Goal: Task Accomplishment & Management: Use online tool/utility

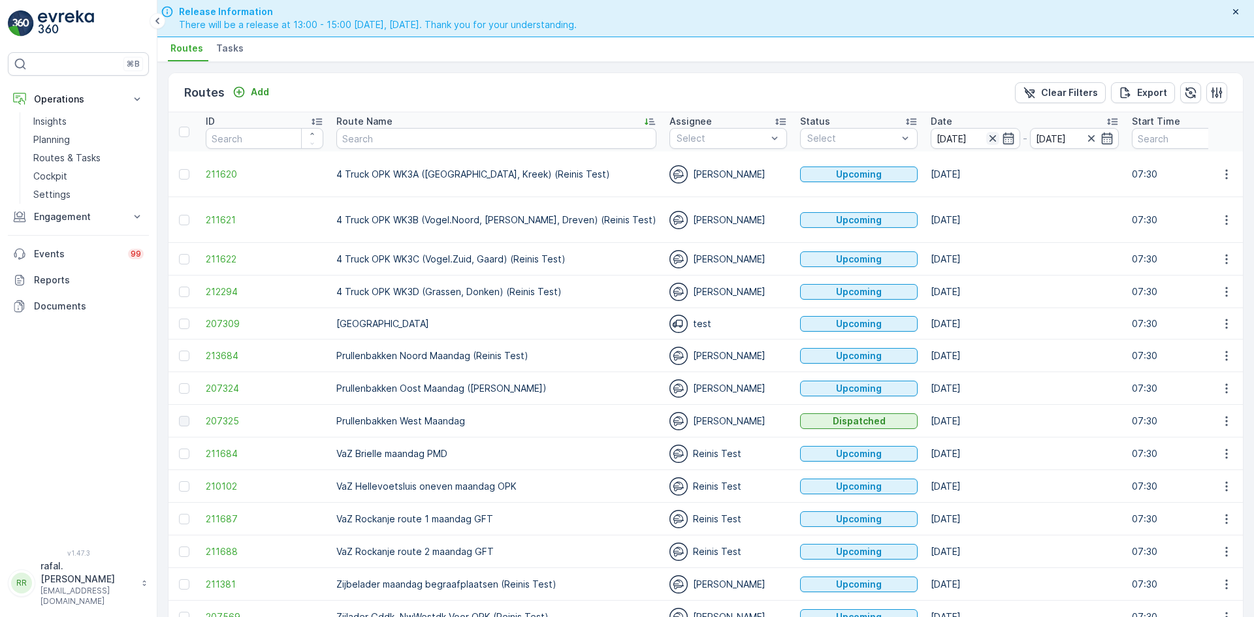
click at [989, 135] on icon "button" at bounding box center [992, 138] width 7 height 7
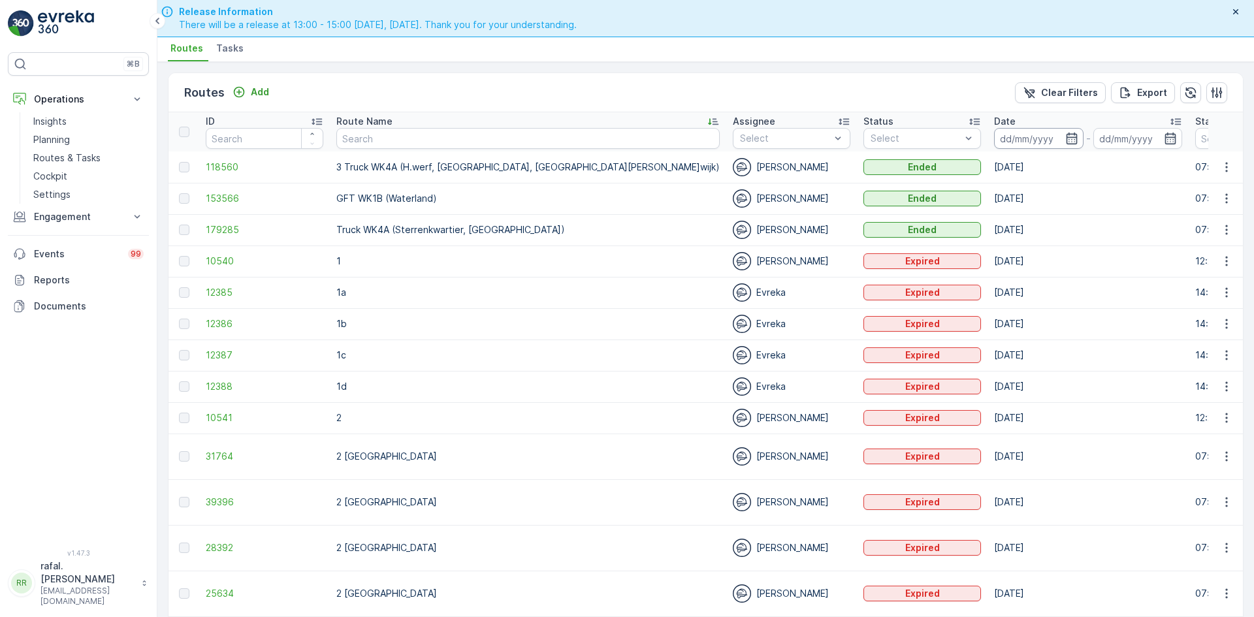
click at [994, 135] on input at bounding box center [1038, 138] width 89 height 21
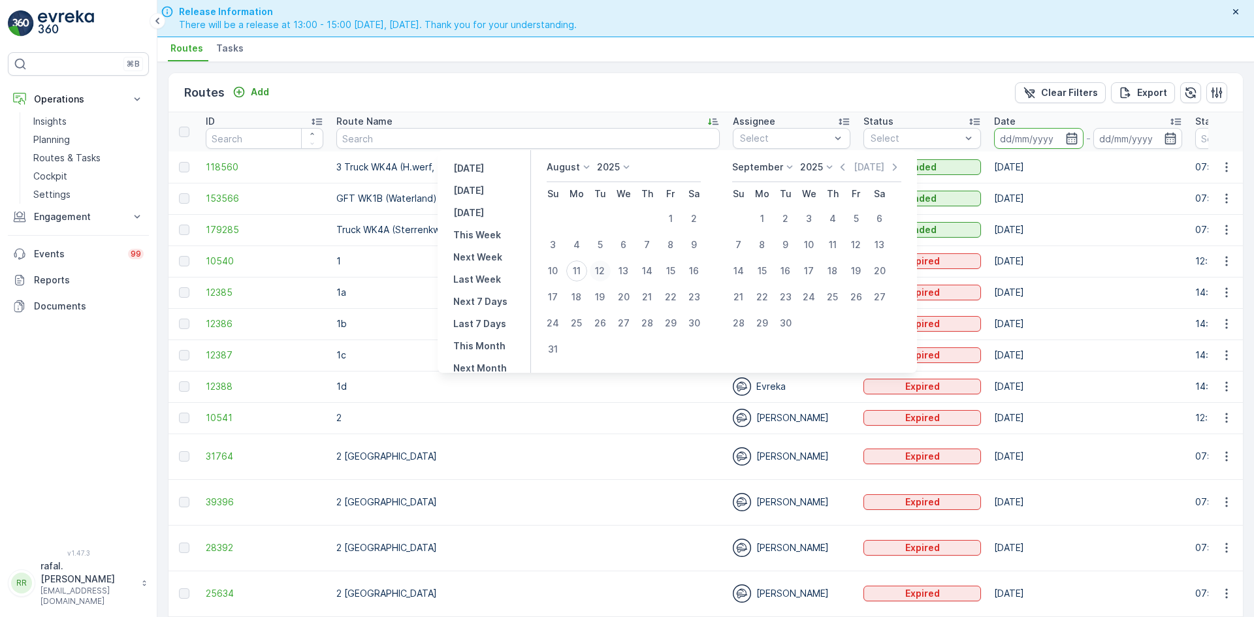
click at [606, 268] on div "12" at bounding box center [600, 271] width 21 height 21
type input "[DATE]"
click at [606, 268] on div "12" at bounding box center [600, 271] width 21 height 21
type input "[DATE]"
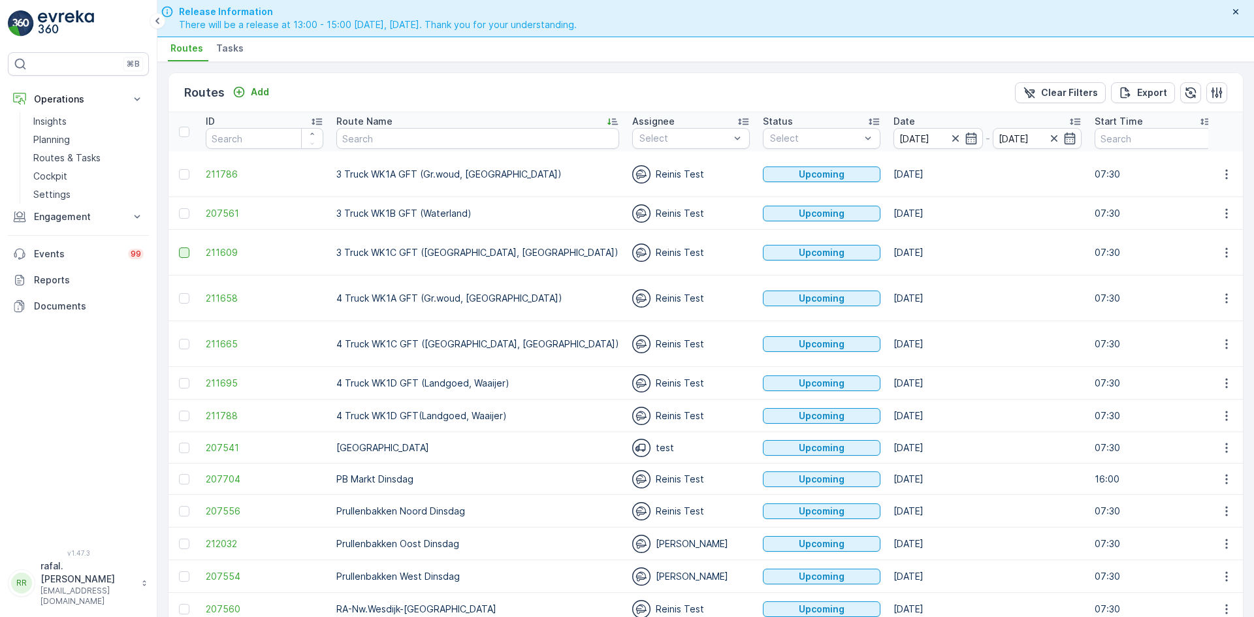
click at [180, 251] on div at bounding box center [184, 252] width 10 height 10
click at [179, 247] on input "checkbox" at bounding box center [179, 247] width 0 height 0
click at [183, 212] on div at bounding box center [184, 213] width 10 height 10
click at [179, 208] on input "checkbox" at bounding box center [179, 208] width 0 height 0
click at [183, 174] on div at bounding box center [184, 174] width 10 height 10
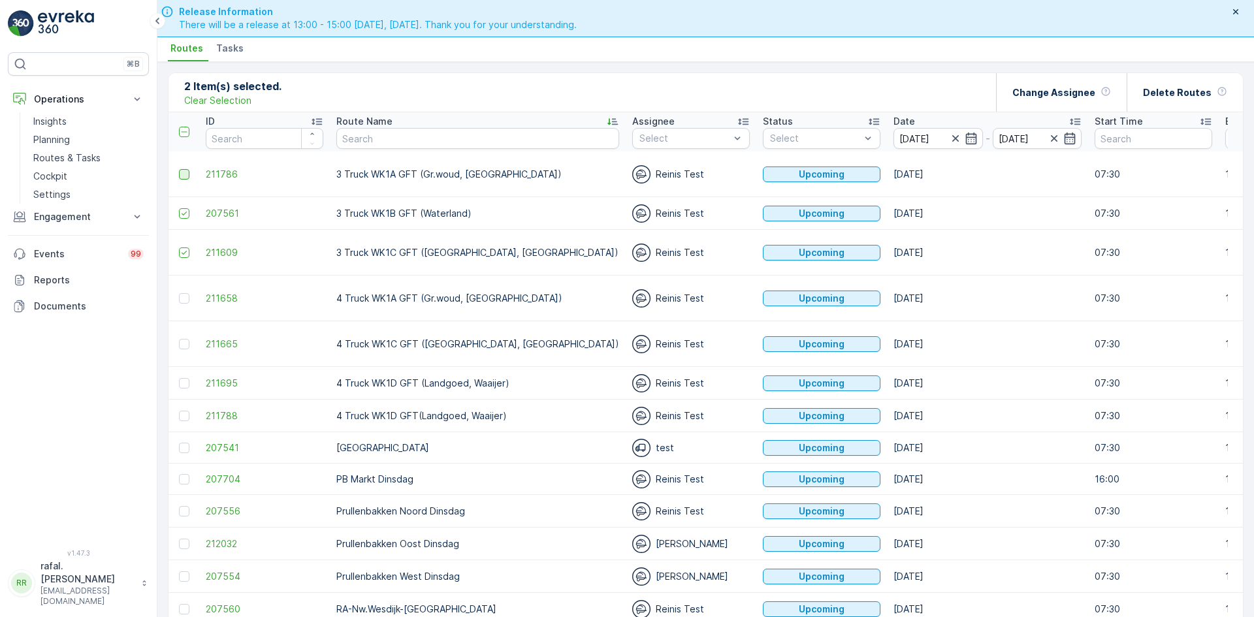
click at [179, 169] on input "checkbox" at bounding box center [179, 169] width 0 height 0
click at [1188, 93] on p "Delete Routes" at bounding box center [1177, 92] width 69 height 13
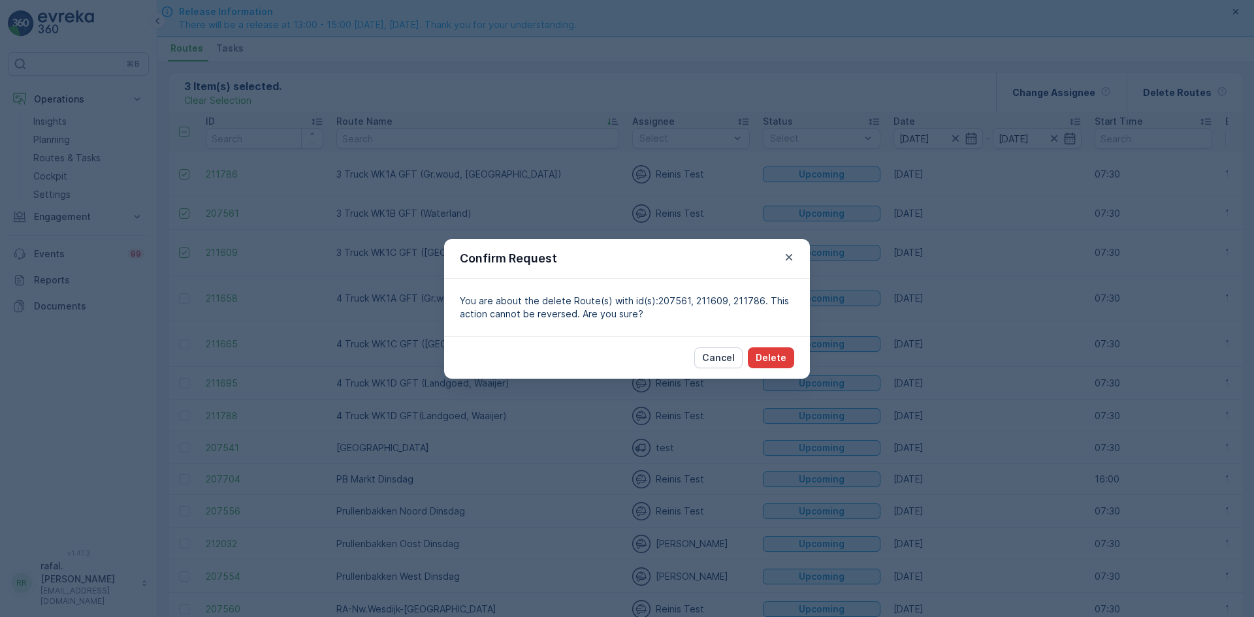
click at [765, 354] on p "Delete" at bounding box center [771, 357] width 31 height 13
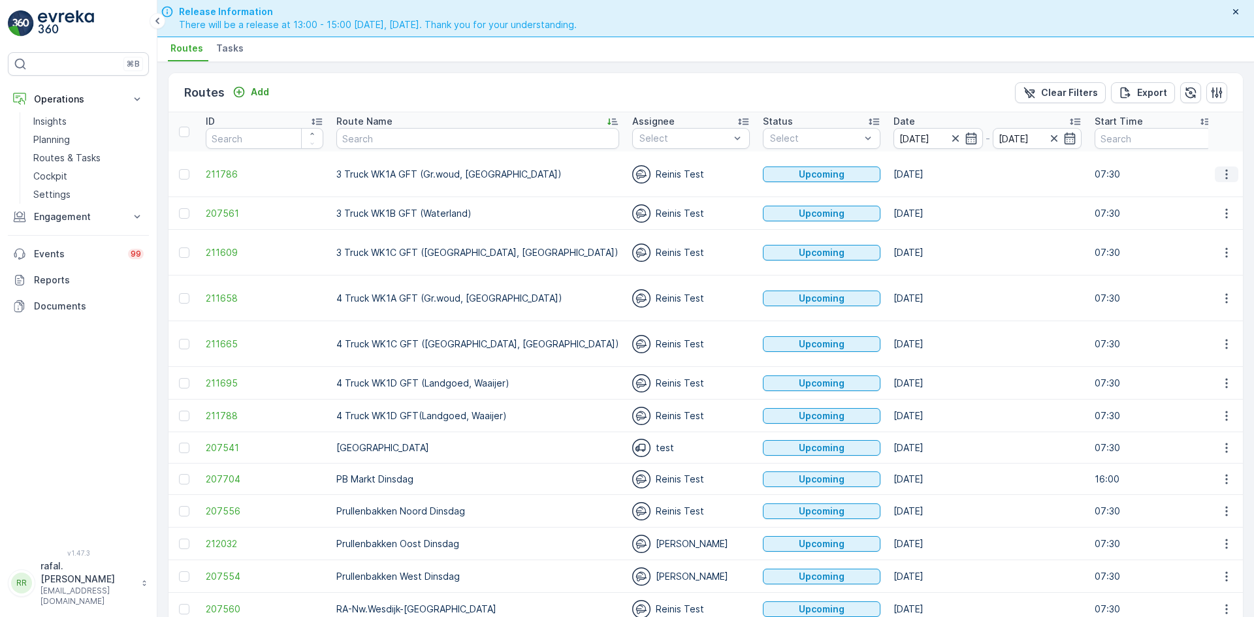
click at [1222, 167] on button "button" at bounding box center [1227, 175] width 24 height 16
click at [1207, 271] on span "Change Assignee" at bounding box center [1196, 267] width 76 height 13
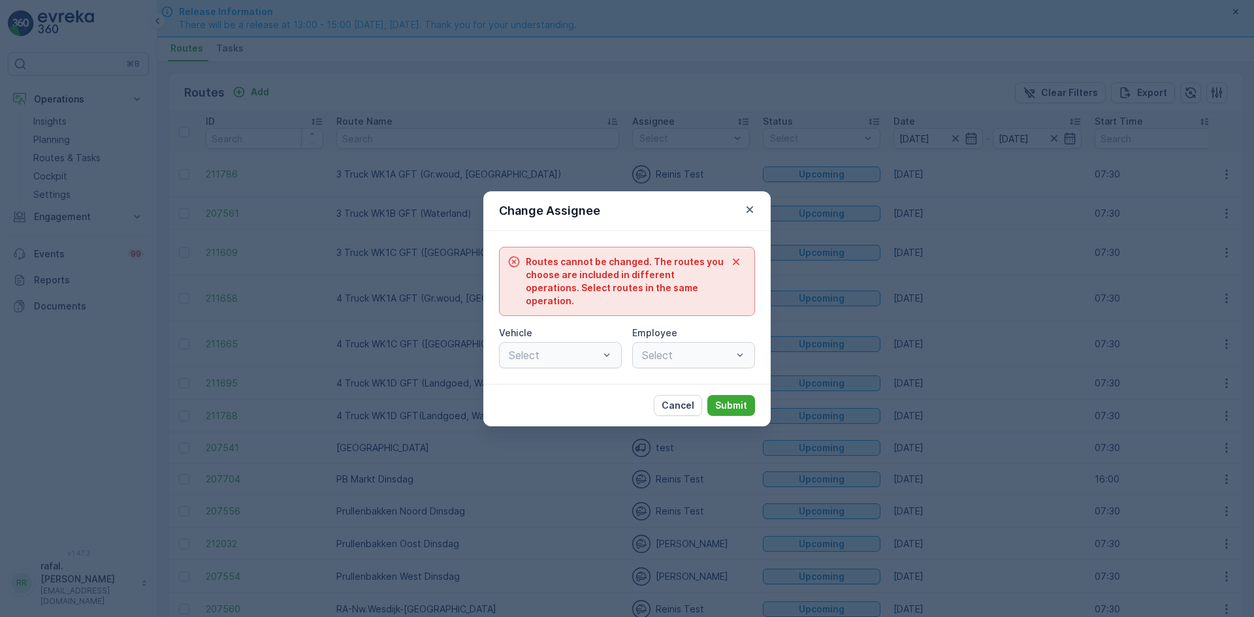
click at [739, 351] on div "Select" at bounding box center [693, 355] width 123 height 26
click at [733, 264] on icon "button" at bounding box center [736, 261] width 7 height 7
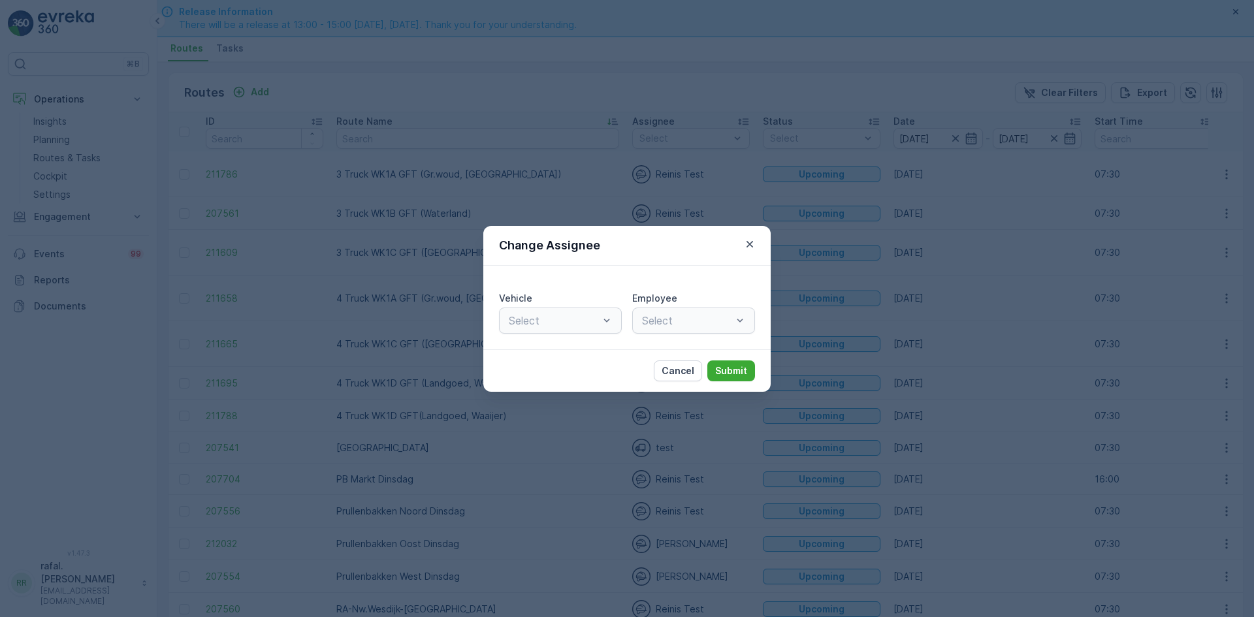
click at [731, 317] on div "Select" at bounding box center [693, 321] width 123 height 26
click at [742, 324] on div "Select" at bounding box center [693, 321] width 123 height 26
click at [741, 323] on div "Select" at bounding box center [693, 321] width 123 height 26
click at [743, 319] on div "Select" at bounding box center [693, 321] width 123 height 26
click at [688, 367] on p "Cancel" at bounding box center [678, 370] width 33 height 13
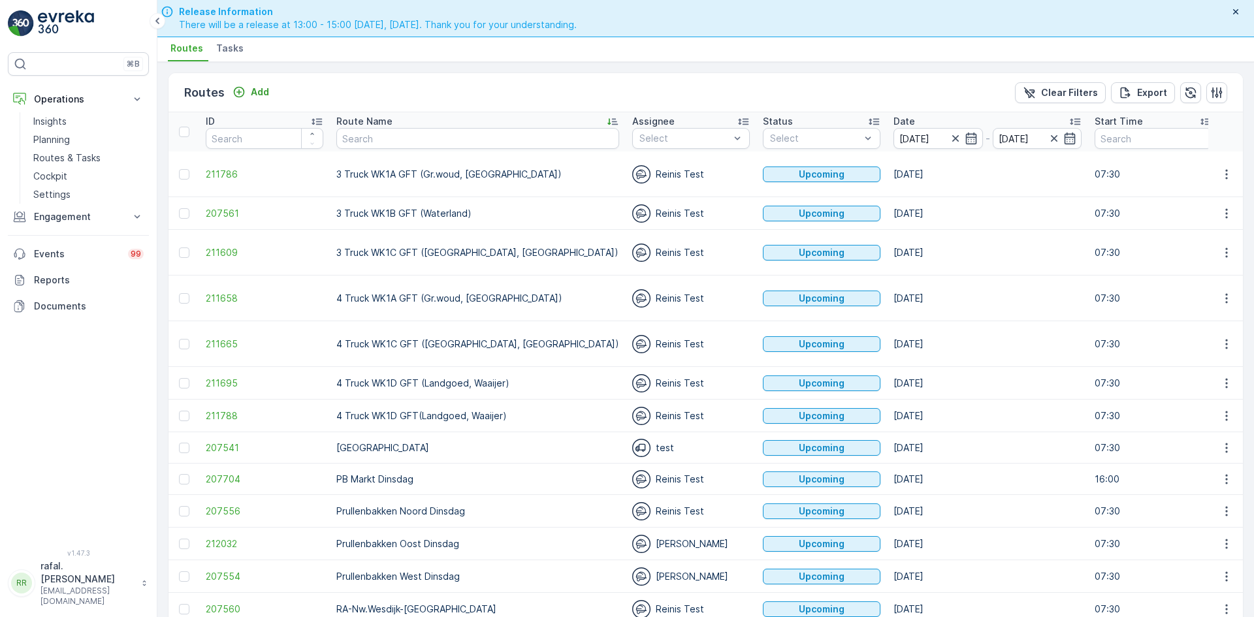
click at [436, 235] on td "3 Truck WK1C GFT (Maaswijk West, Waterland)" at bounding box center [478, 253] width 296 height 46
click at [479, 313] on td "4 Truck WK1A GFT (Gr.woud, [GEOGRAPHIC_DATA])" at bounding box center [478, 299] width 296 height 46
click at [1226, 297] on icon "button" at bounding box center [1226, 298] width 13 height 13
click at [1193, 394] on span "Change Assignee" at bounding box center [1196, 391] width 76 height 13
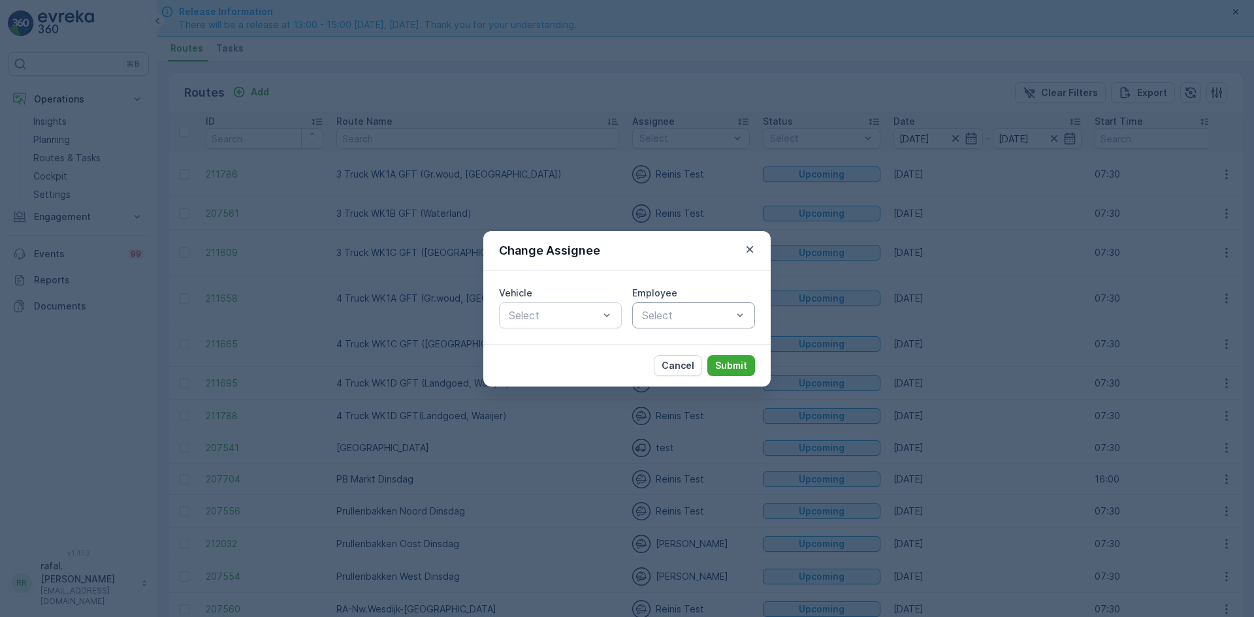
click at [731, 315] on div at bounding box center [687, 316] width 93 height 12
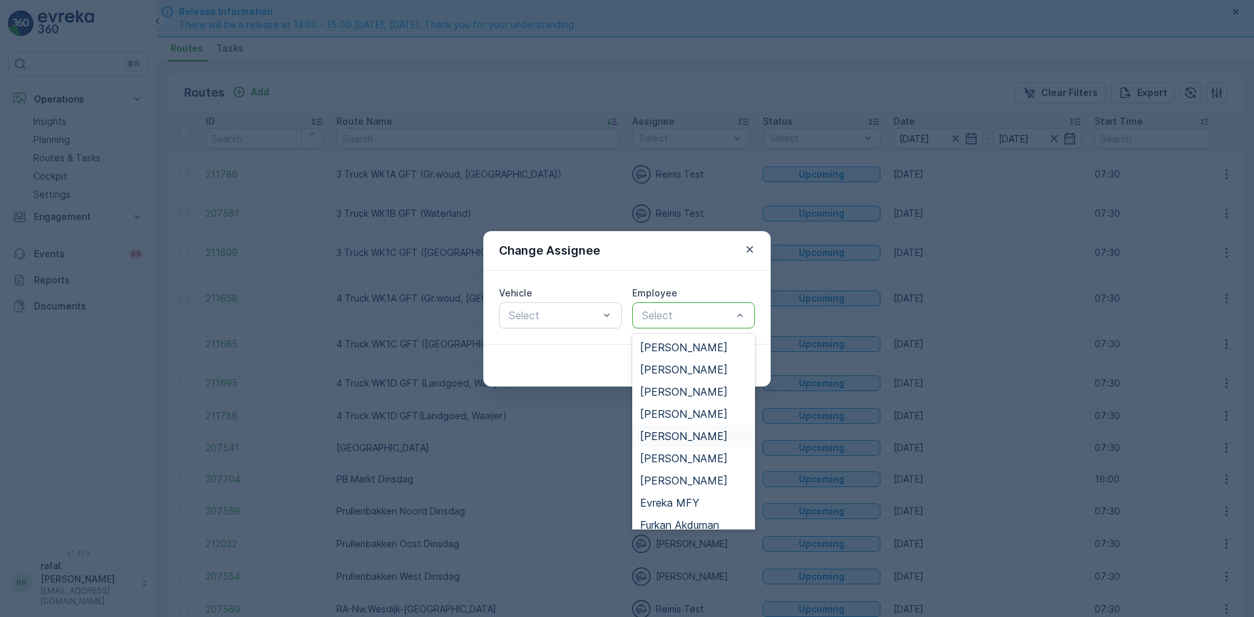
click at [686, 428] on div "[PERSON_NAME]" at bounding box center [693, 436] width 123 height 22
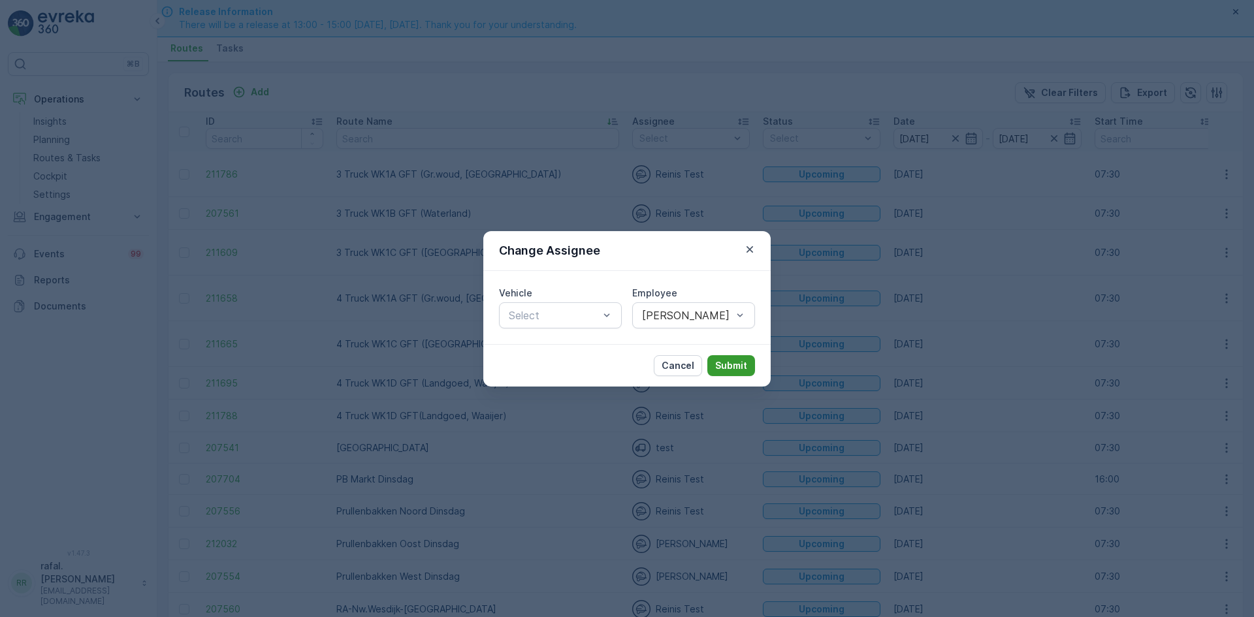
click at [738, 366] on p "Submit" at bounding box center [731, 365] width 32 height 13
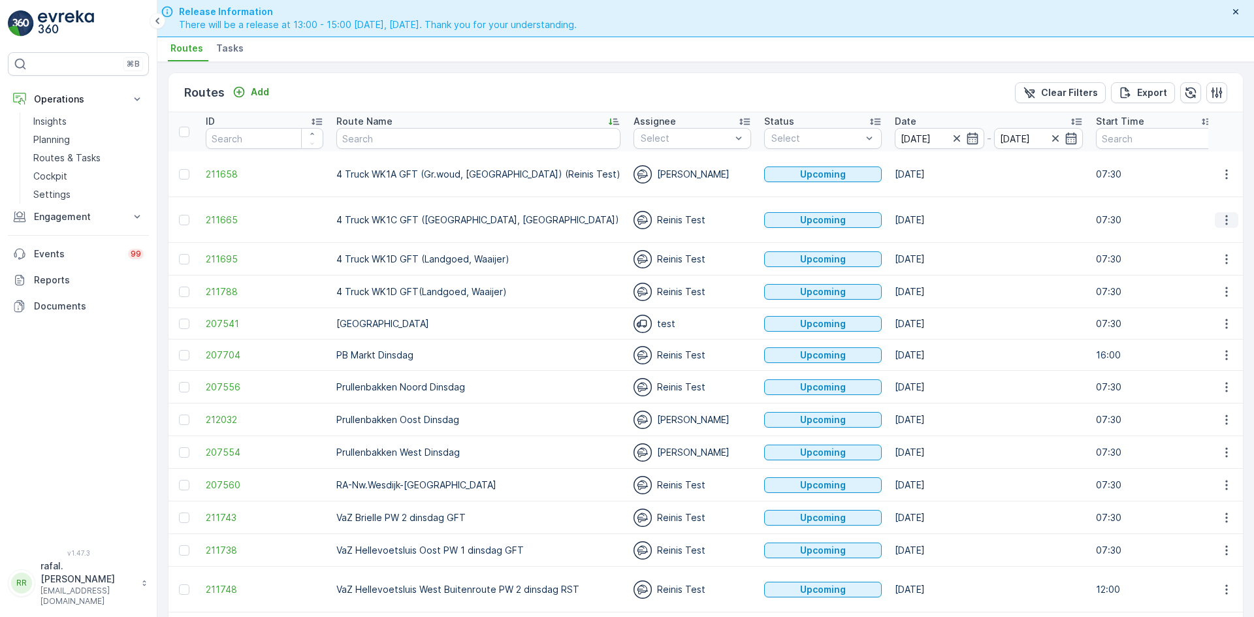
click at [1226, 216] on icon "button" at bounding box center [1226, 220] width 13 height 13
click at [1211, 311] on span "Change Assignee" at bounding box center [1196, 312] width 76 height 13
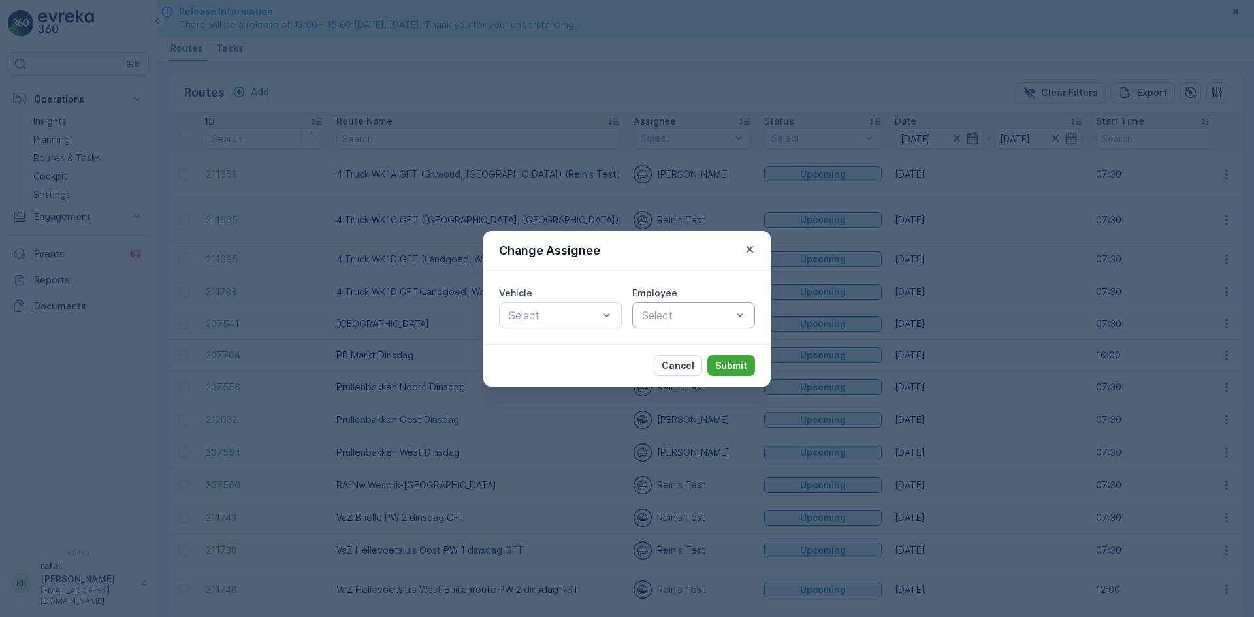
click at [709, 316] on div at bounding box center [687, 316] width 93 height 12
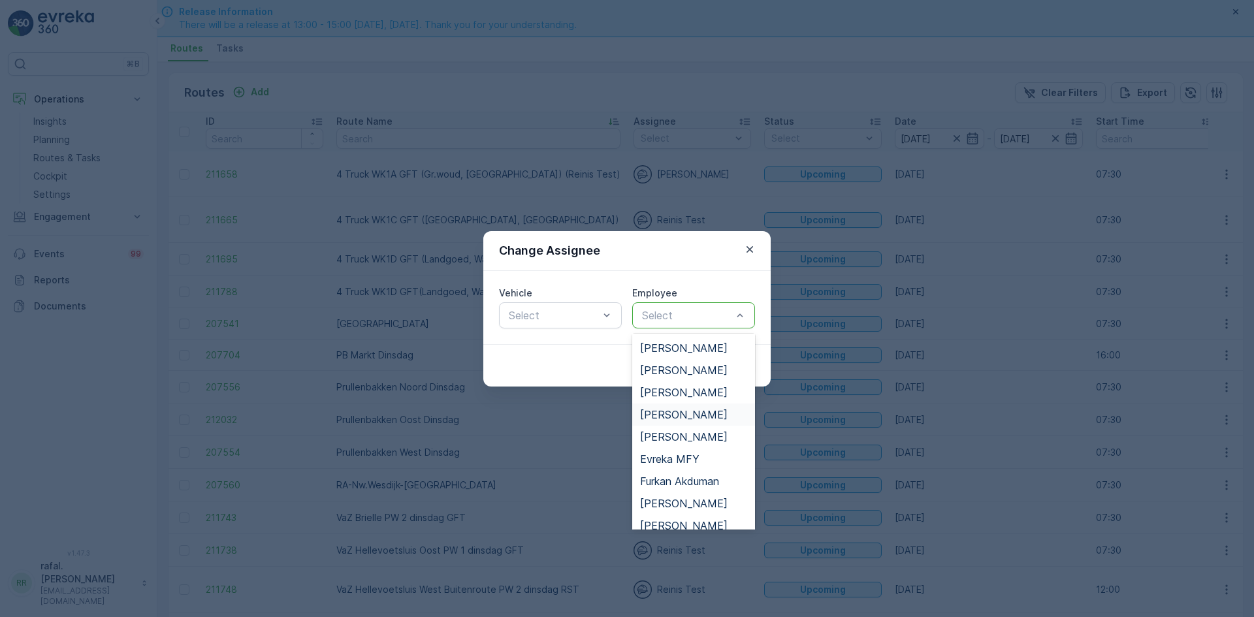
scroll to position [65, 0]
click at [680, 392] on span "[PERSON_NAME]" at bounding box center [684, 393] width 88 height 12
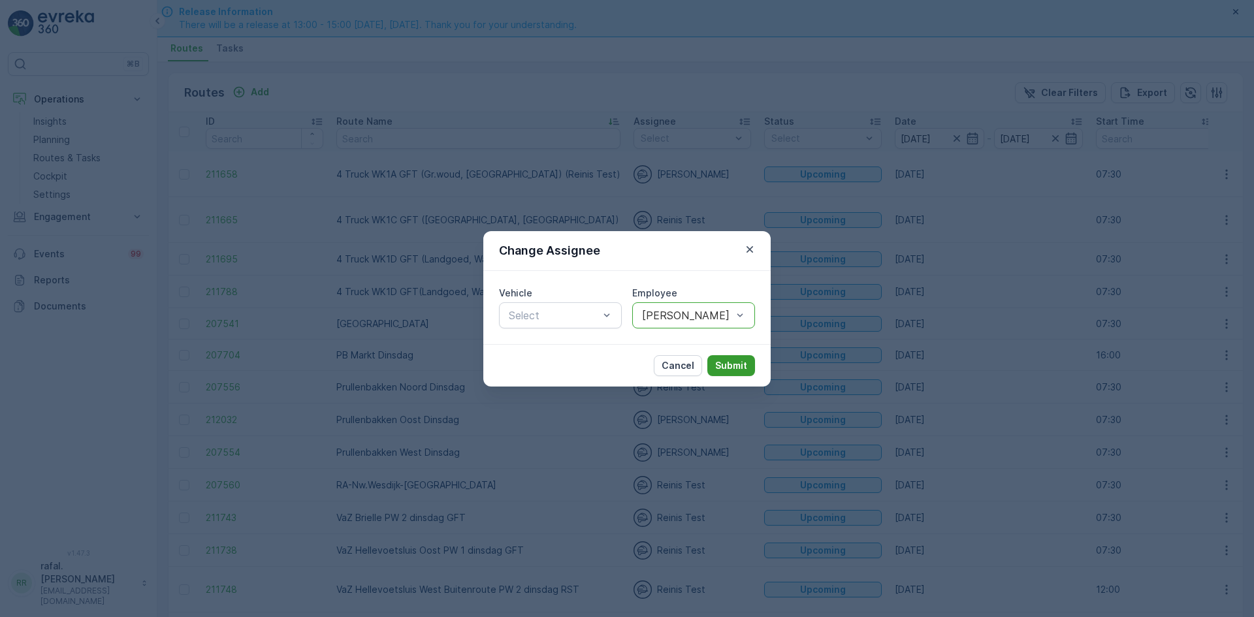
click at [735, 365] on p "Submit" at bounding box center [731, 365] width 32 height 13
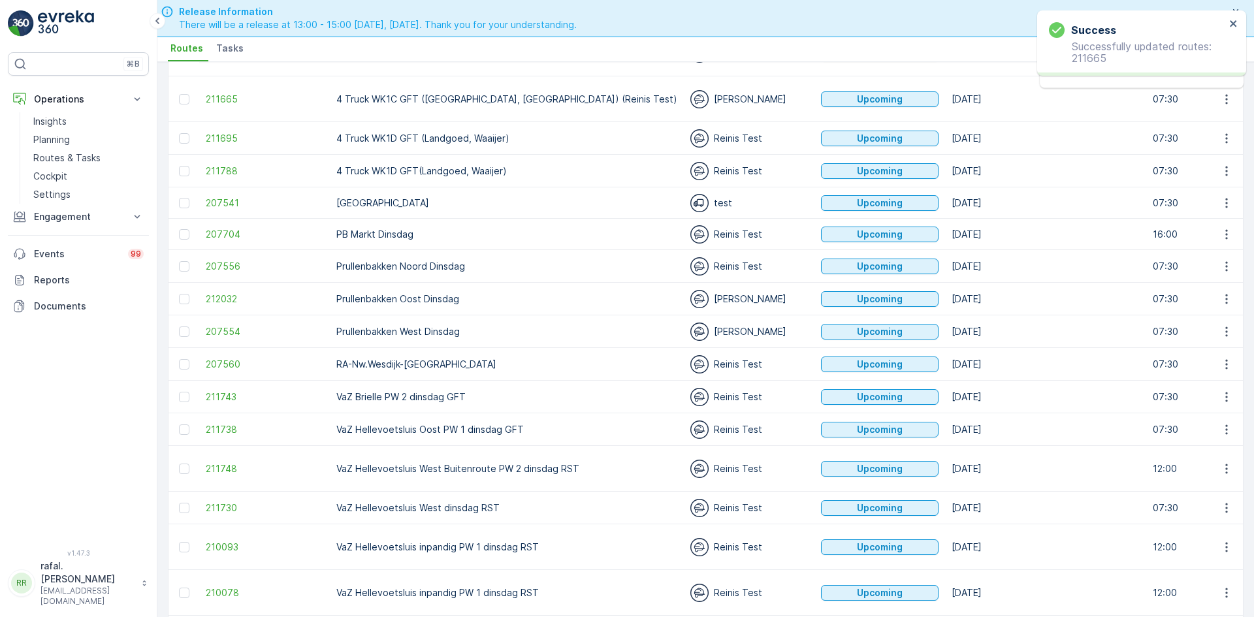
scroll to position [302, 0]
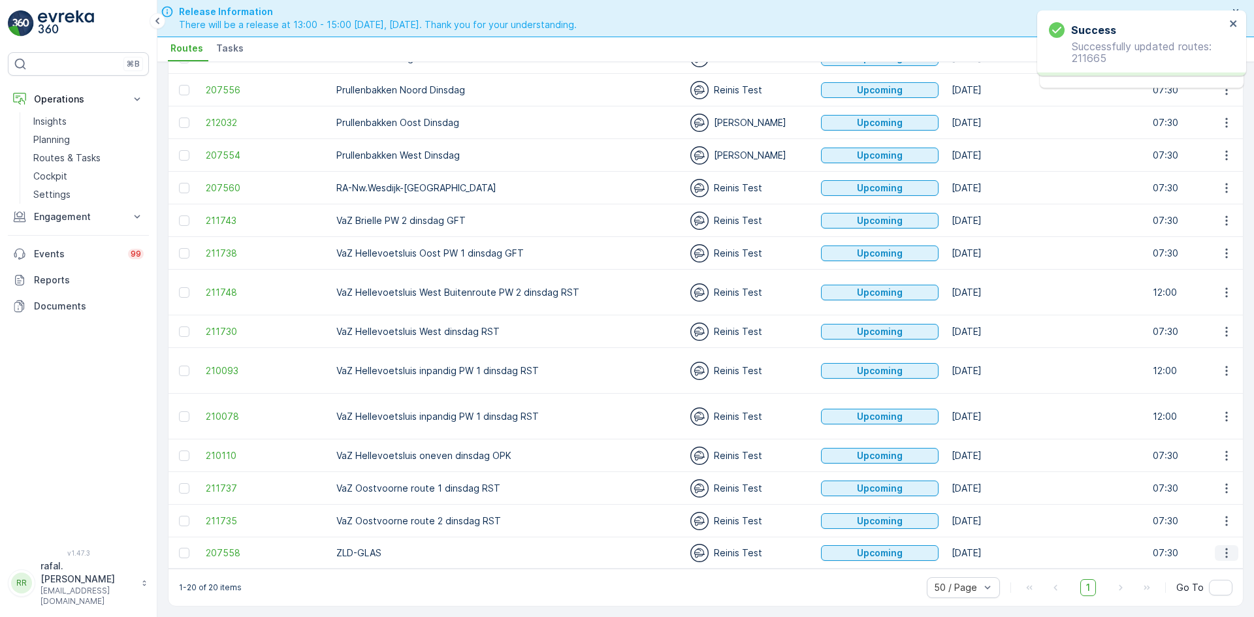
click at [1224, 548] on icon "button" at bounding box center [1226, 553] width 13 height 13
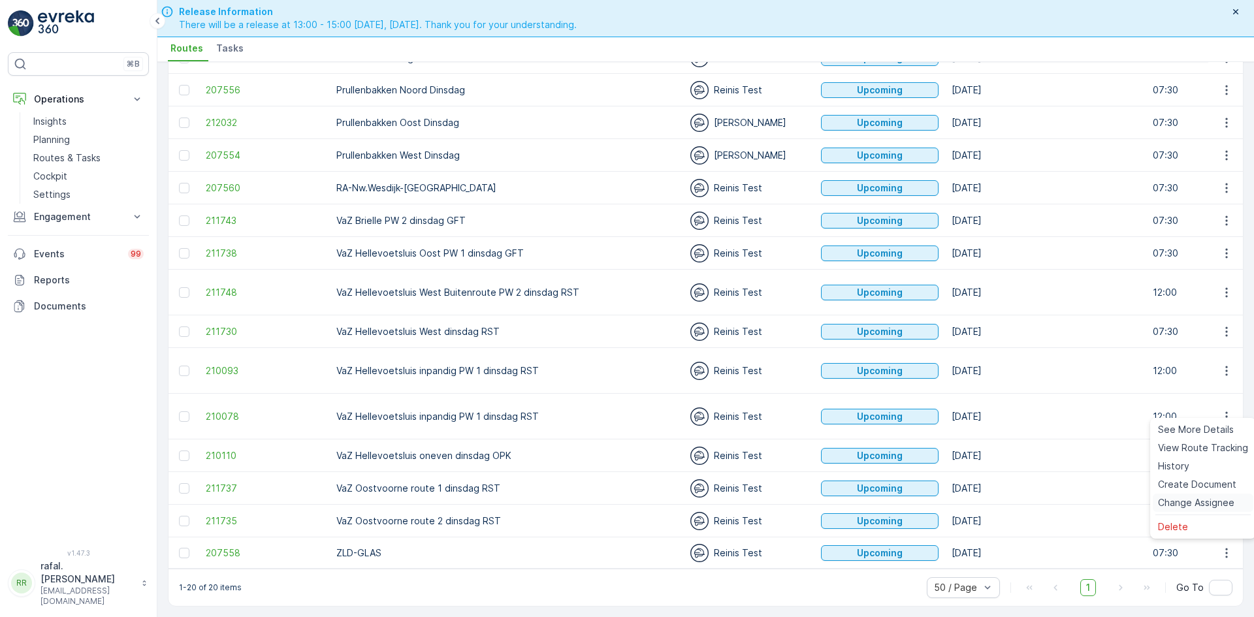
click at [1201, 502] on span "Change Assignee" at bounding box center [1196, 502] width 76 height 13
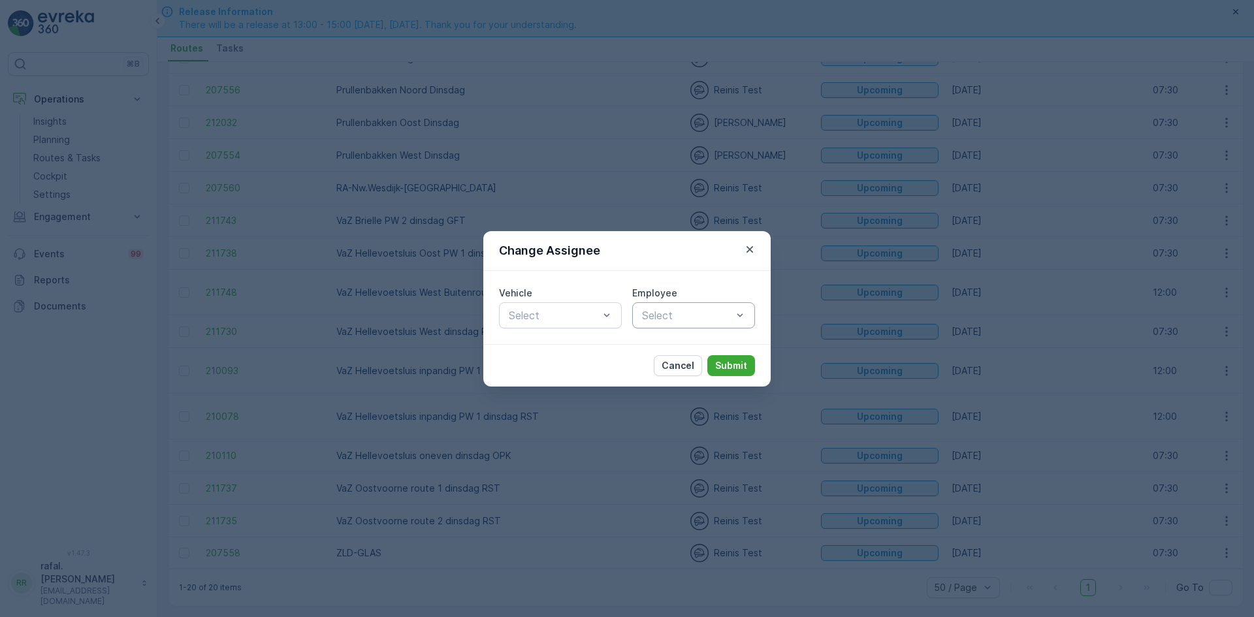
click at [698, 311] on div at bounding box center [687, 316] width 93 height 12
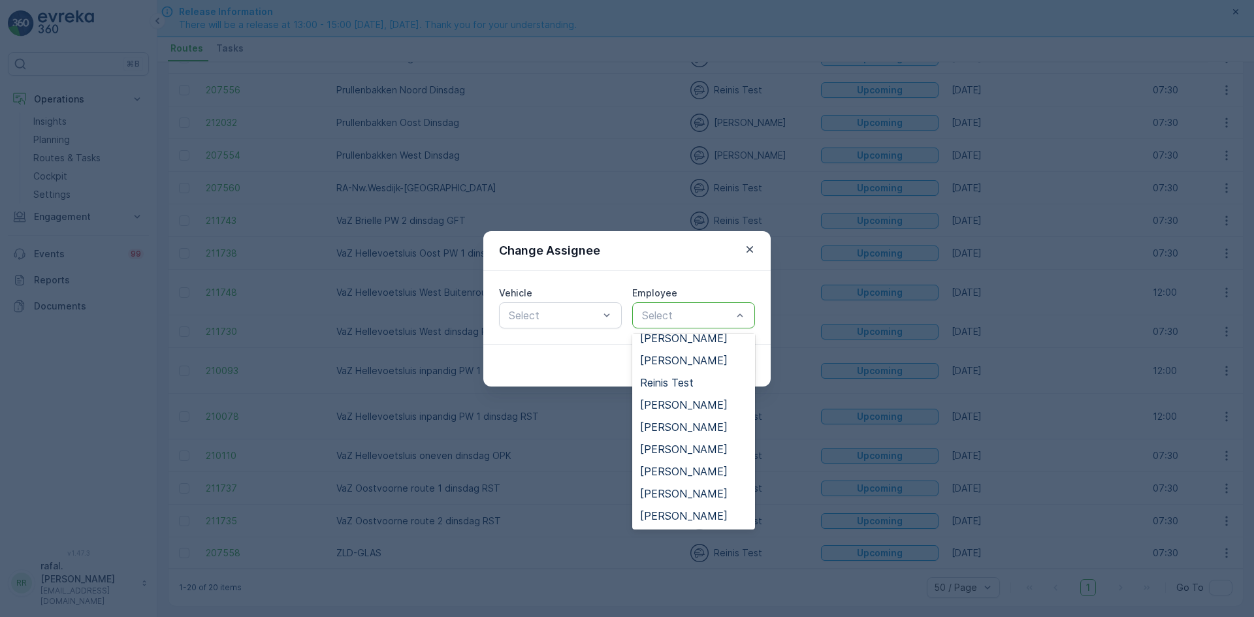
scroll to position [665, 0]
click at [673, 494] on span "[PERSON_NAME]" at bounding box center [684, 494] width 88 height 12
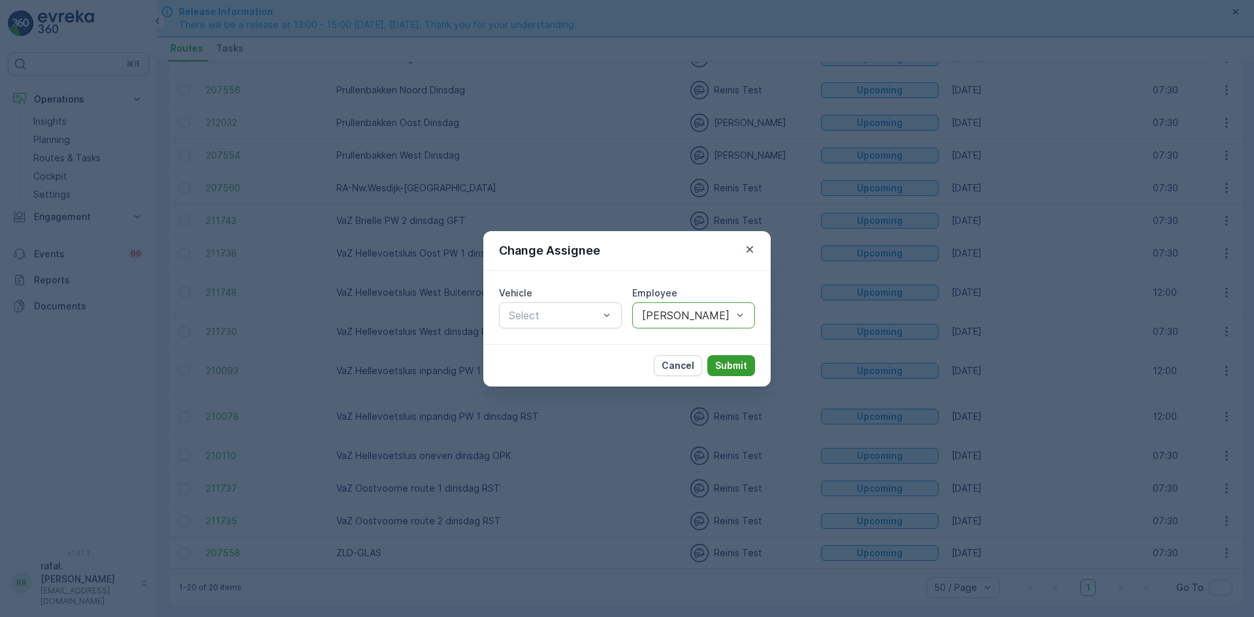
click at [737, 360] on p "Submit" at bounding box center [731, 365] width 32 height 13
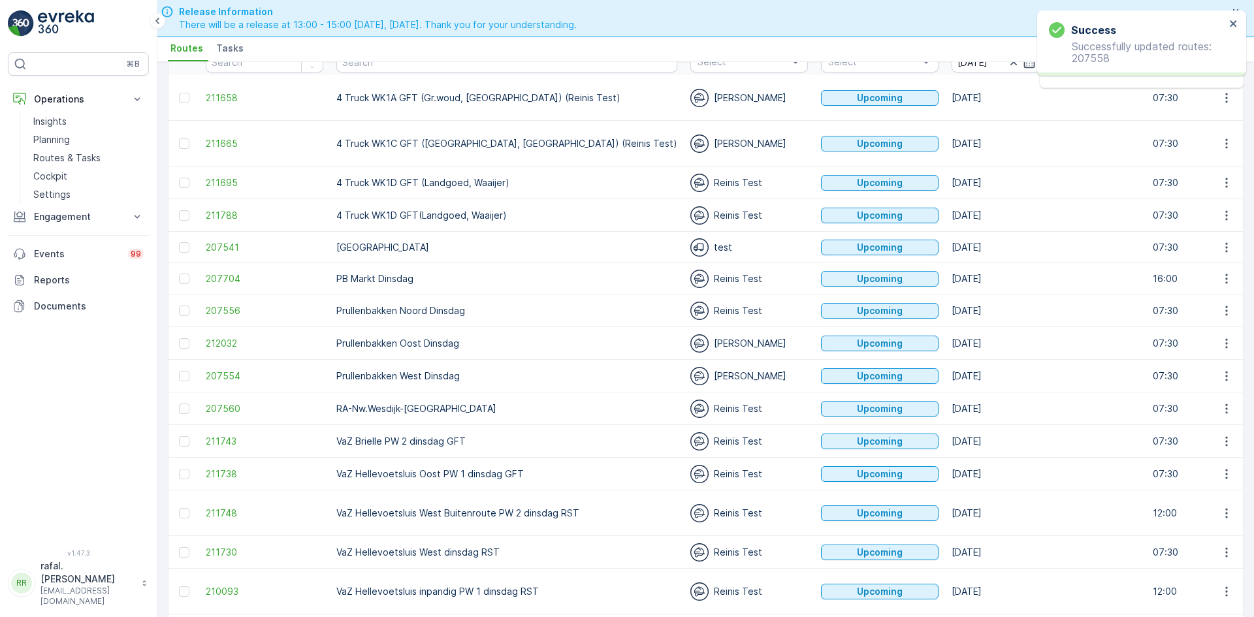
scroll to position [41, 0]
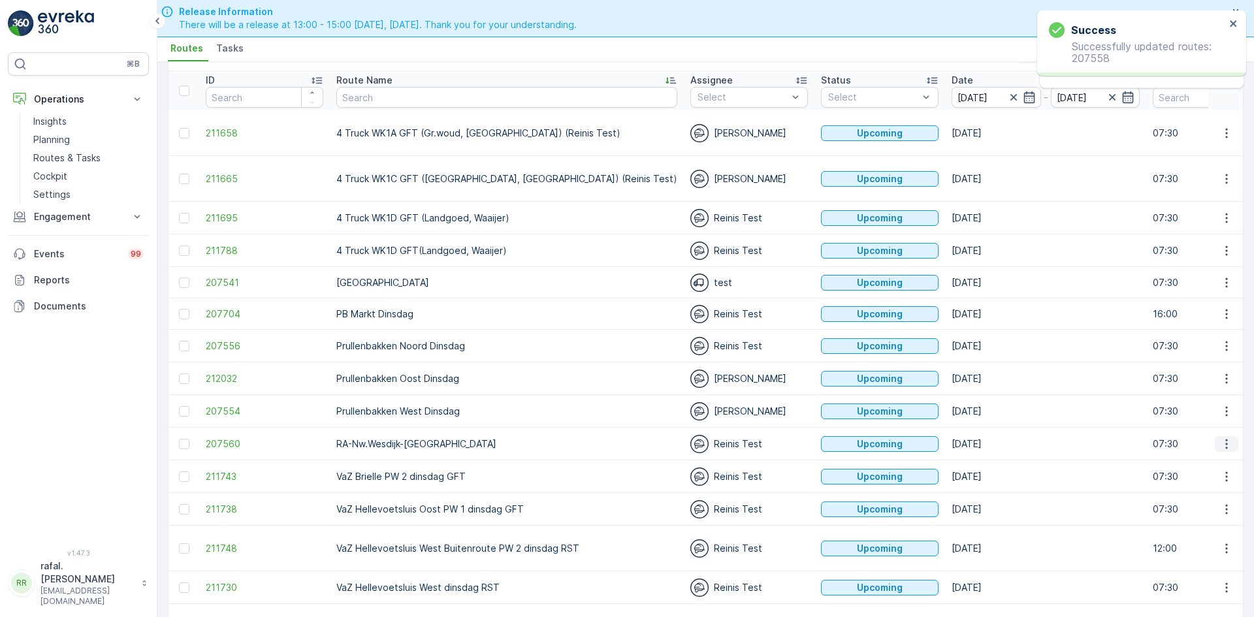
click at [1226, 443] on icon "button" at bounding box center [1226, 444] width 13 height 13
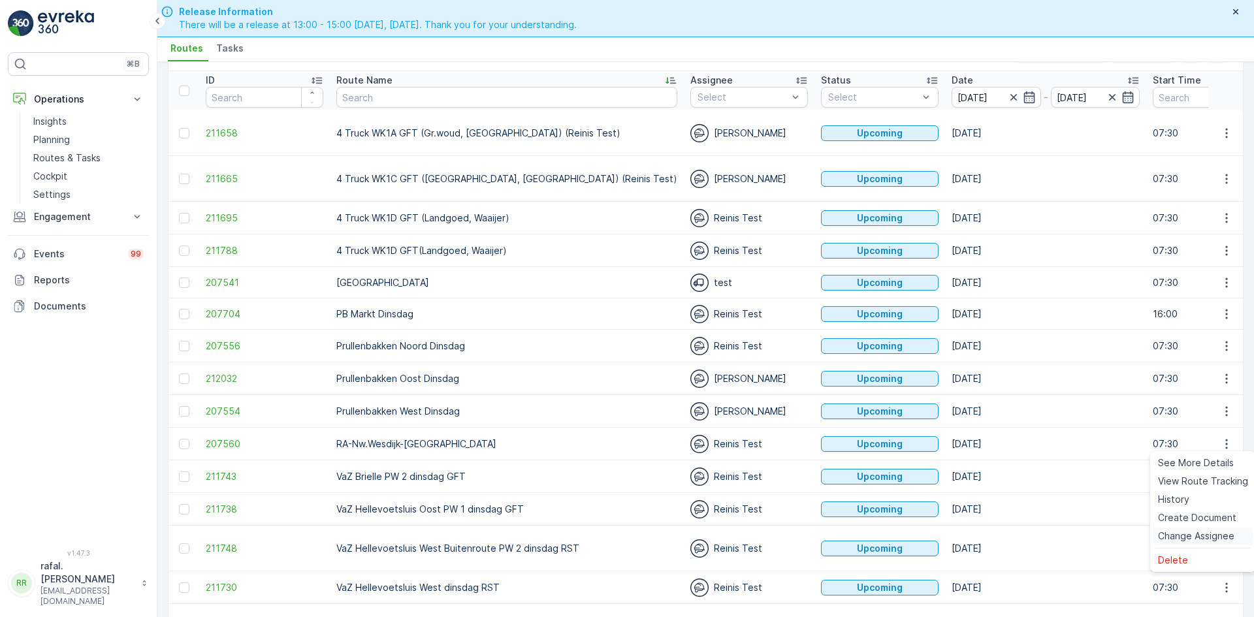
click at [1212, 534] on span "Change Assignee" at bounding box center [1196, 536] width 76 height 13
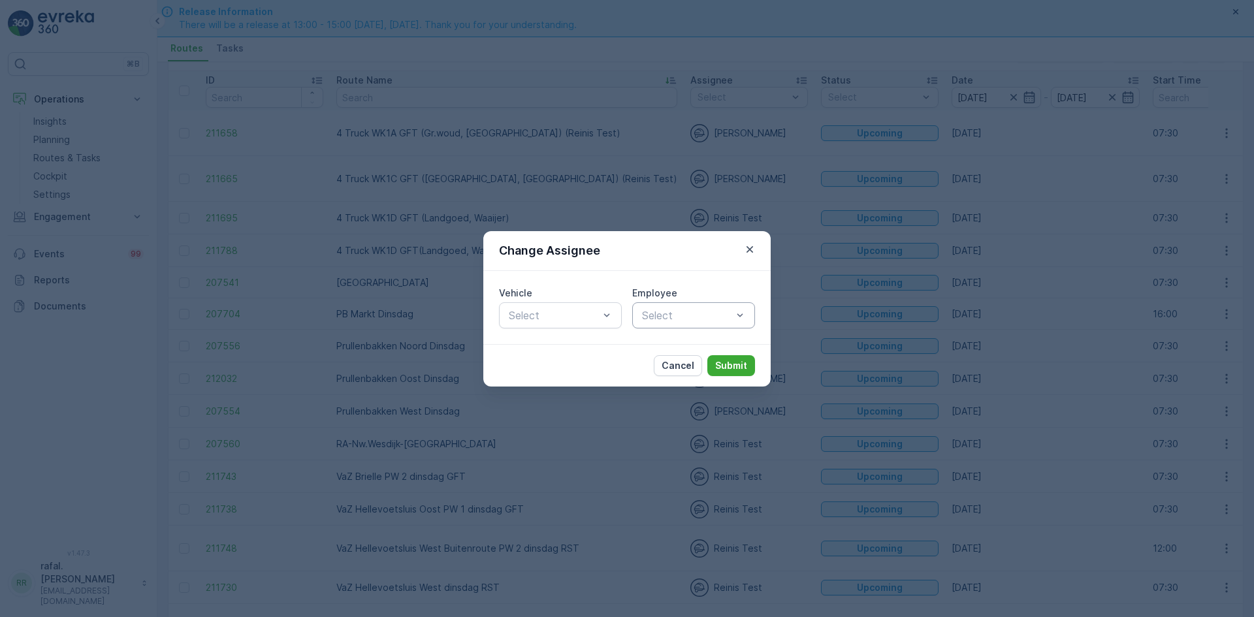
click at [705, 306] on div "Select" at bounding box center [693, 315] width 123 height 26
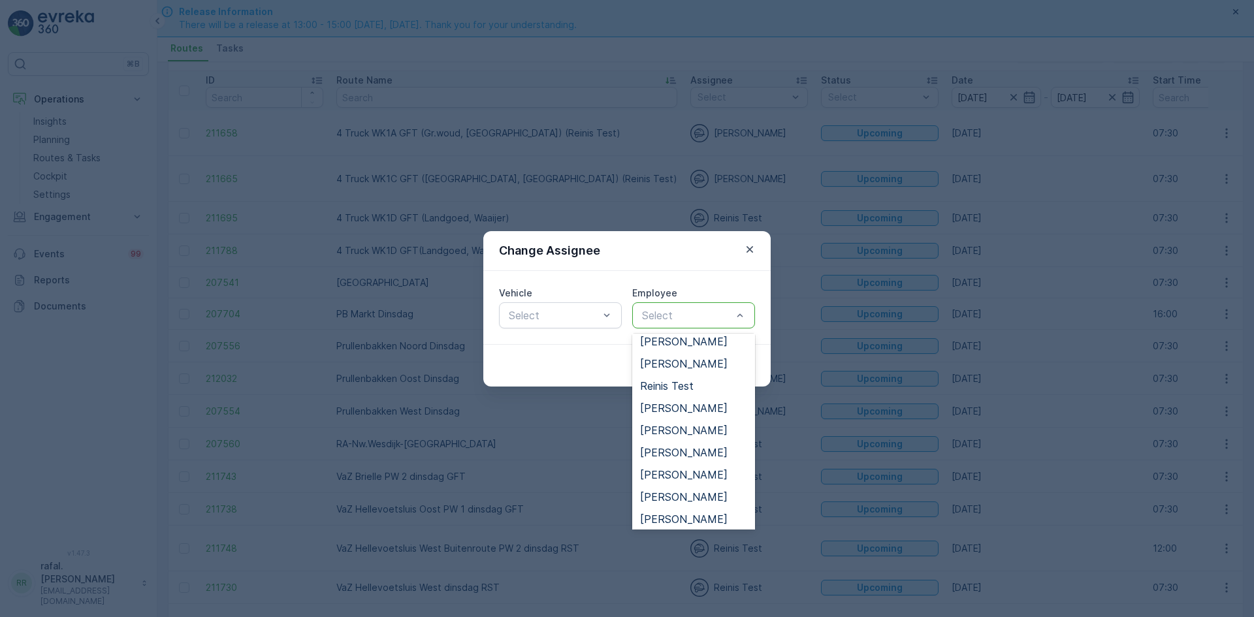
scroll to position [653, 0]
click at [684, 500] on span "[PERSON_NAME]" at bounding box center [684, 494] width 88 height 12
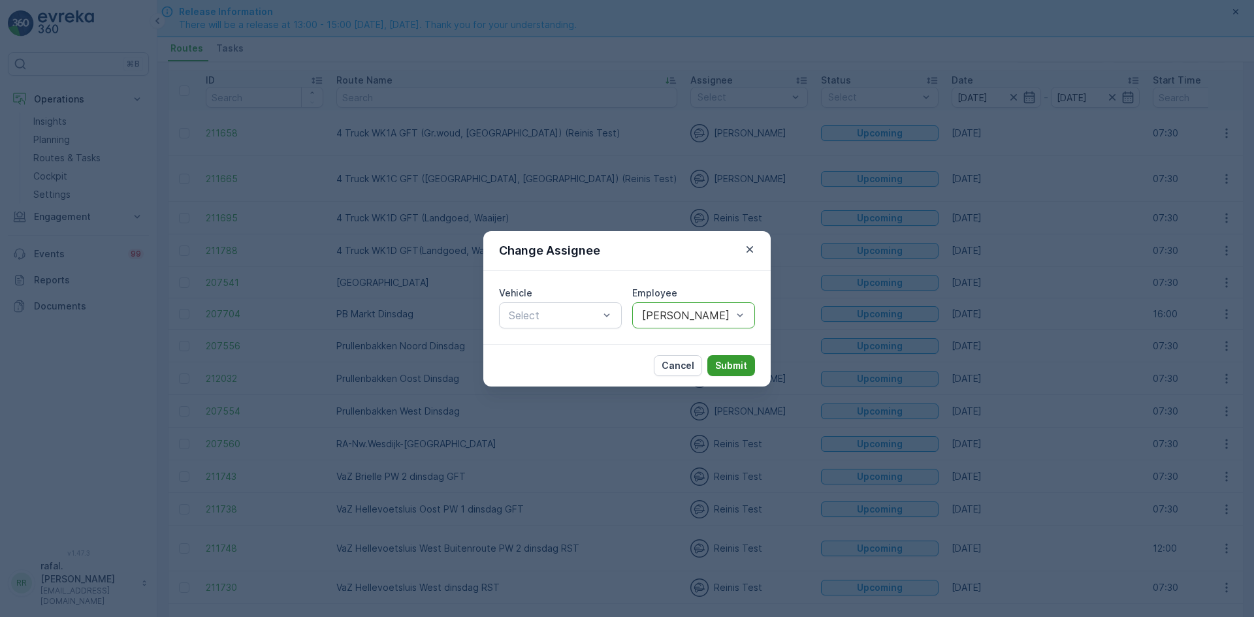
click at [742, 366] on p "Submit" at bounding box center [731, 365] width 32 height 13
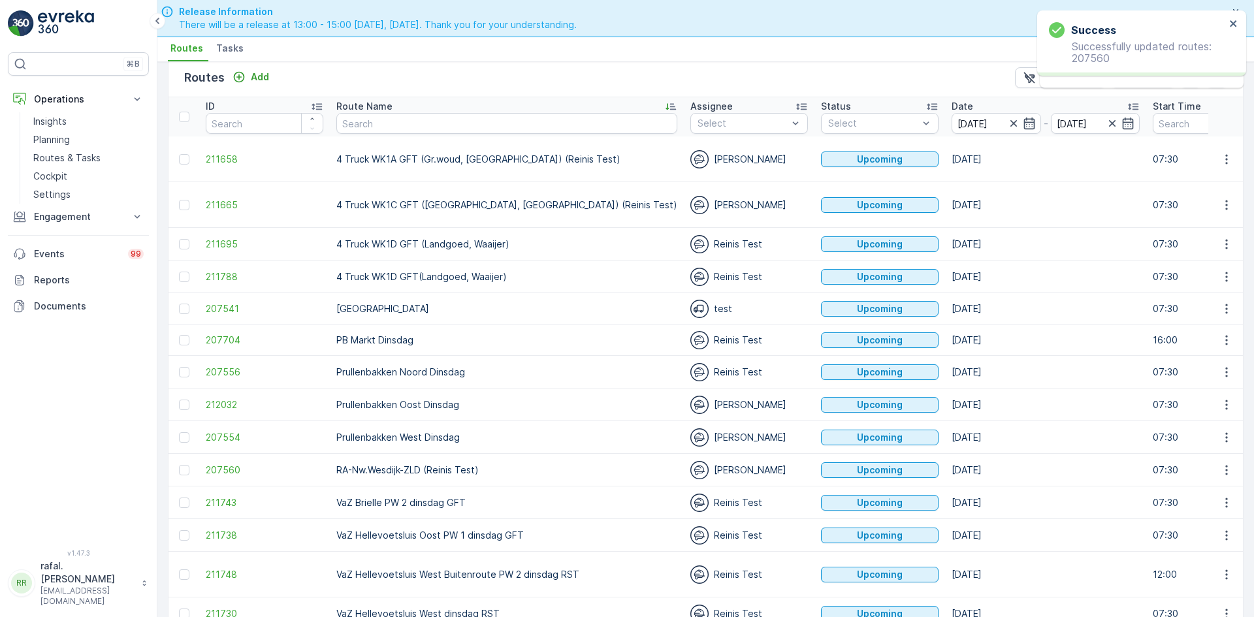
scroll to position [0, 0]
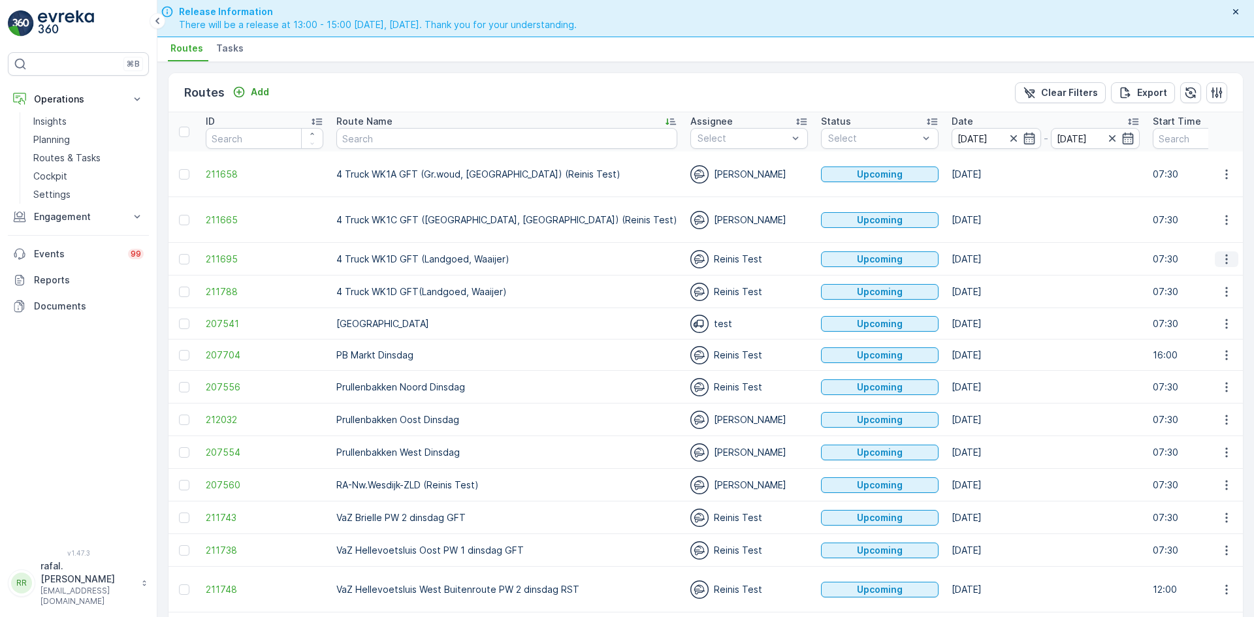
click at [1227, 255] on icon "button" at bounding box center [1226, 259] width 13 height 13
click at [1200, 277] on span "See More Details" at bounding box center [1196, 278] width 76 height 13
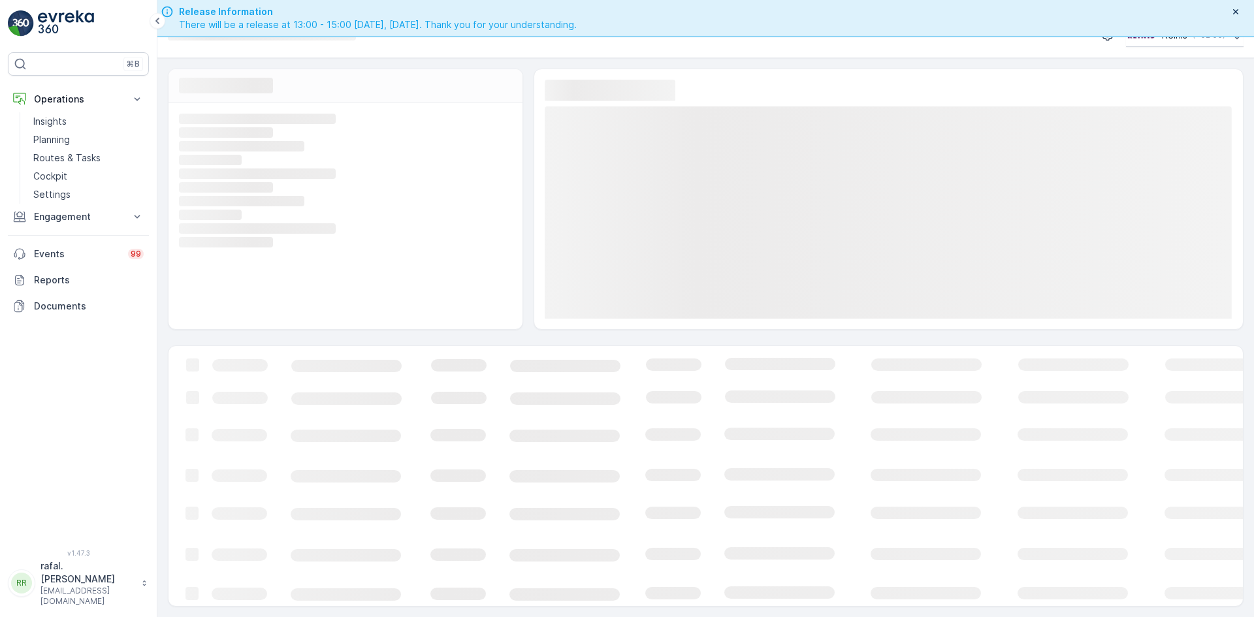
scroll to position [37, 0]
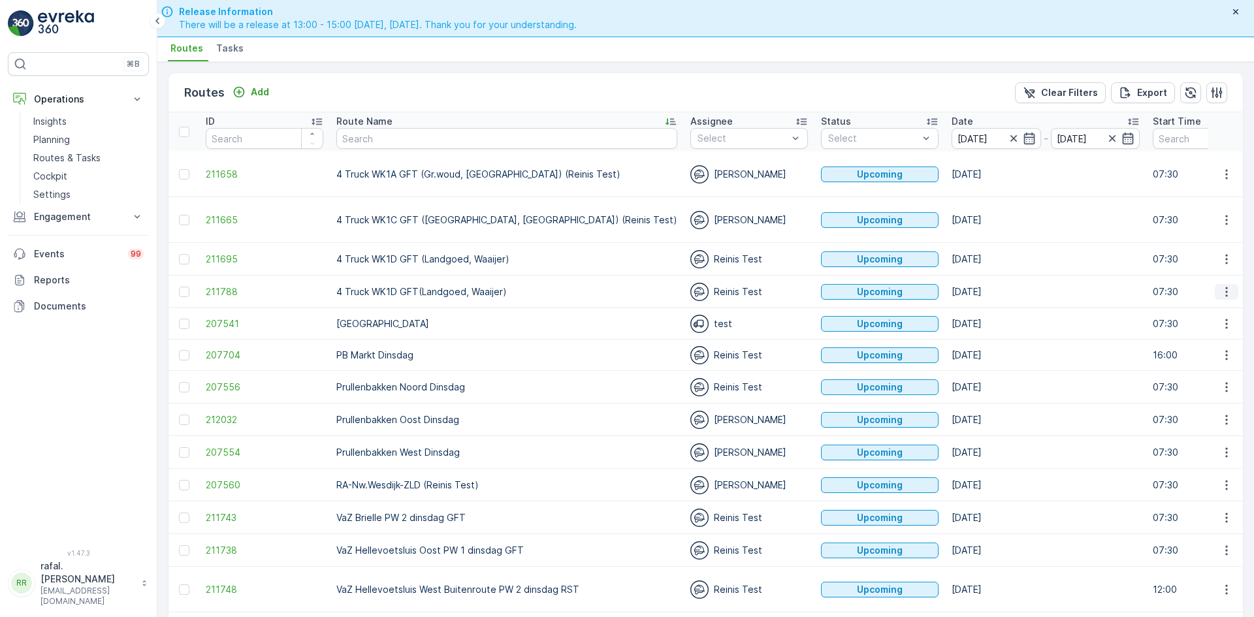
click at [1231, 288] on button "button" at bounding box center [1227, 292] width 24 height 16
click at [1219, 313] on span "See More Details" at bounding box center [1196, 311] width 76 height 13
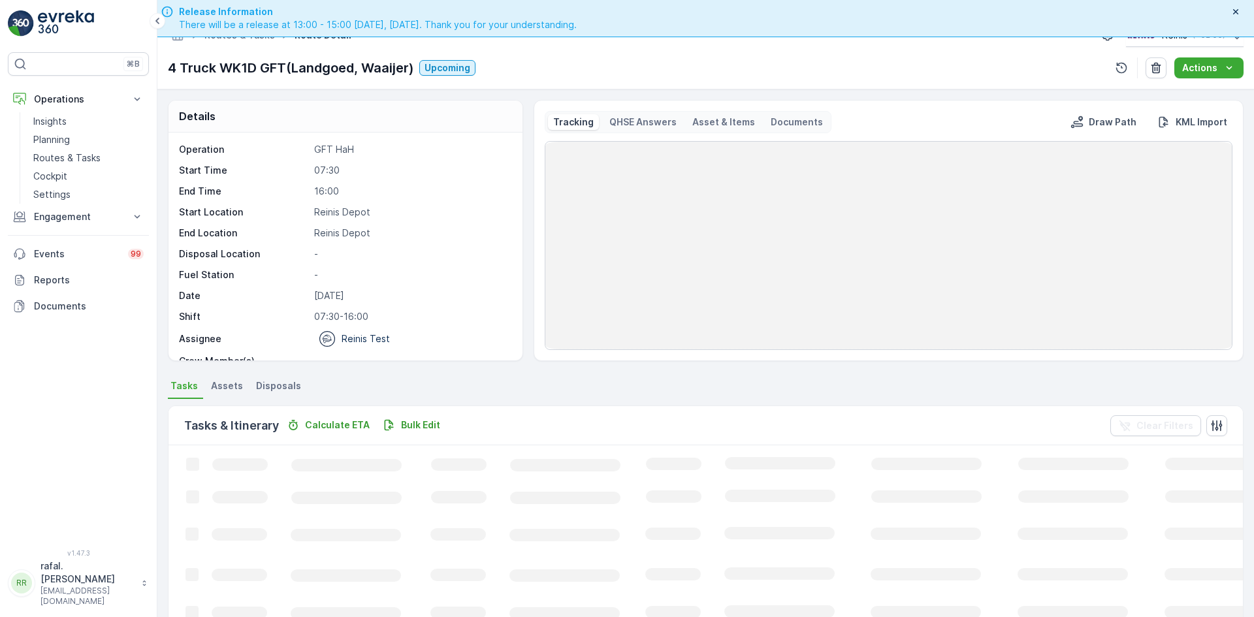
scroll to position [37, 0]
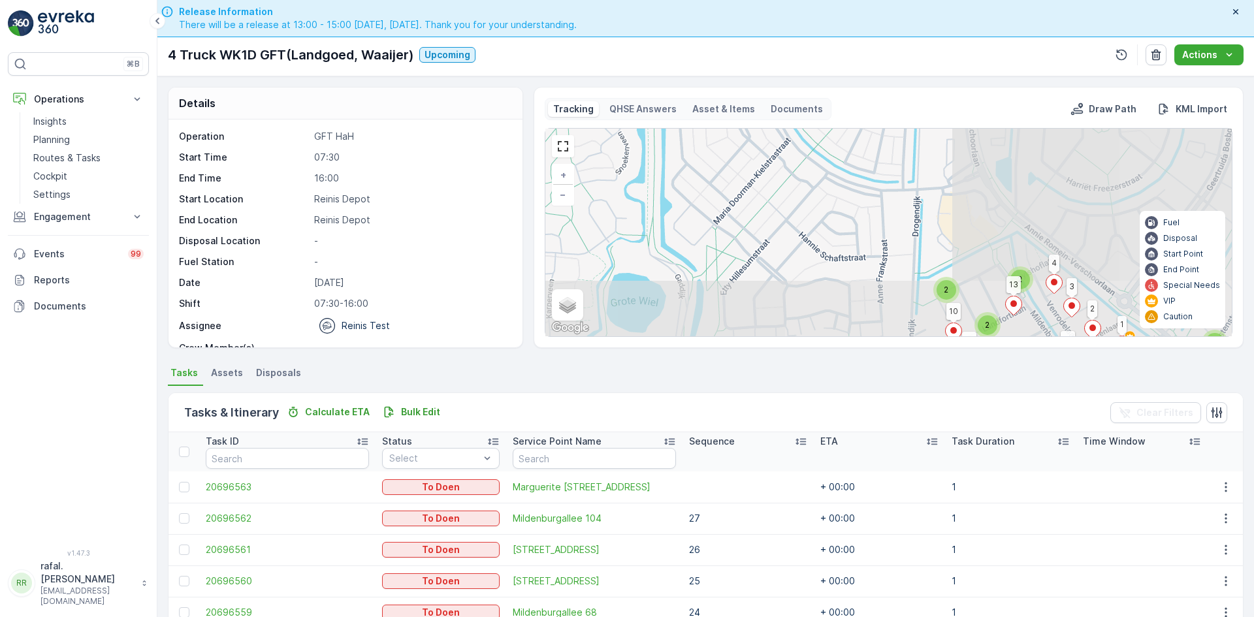
drag, startPoint x: 992, startPoint y: 264, endPoint x: 609, endPoint y: 186, distance: 390.6
click at [609, 186] on div "2 2 2 2 2 2 2 3 2 3 3 5 3 4 25 1 3 2 23 22 18 21 14 10 13 4 27 26 28 29 31 19 4…" at bounding box center [888, 233] width 686 height 208
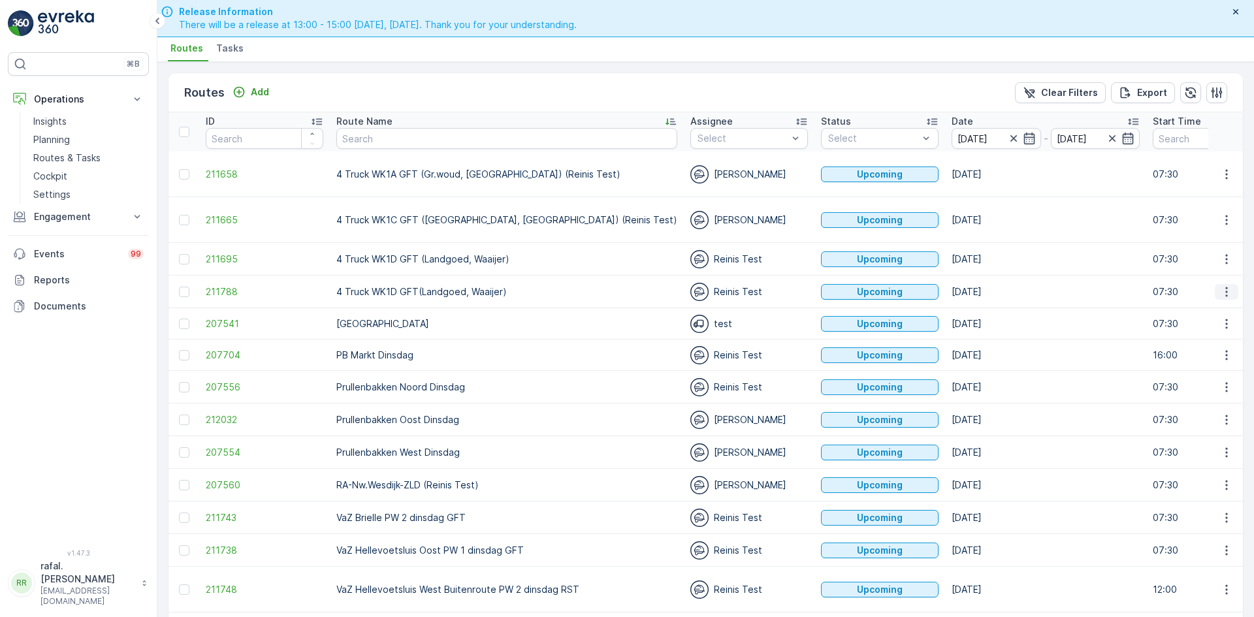
click at [1220, 294] on icon "button" at bounding box center [1226, 291] width 13 height 13
click at [1217, 383] on span "Change Assignee" at bounding box center [1196, 384] width 76 height 13
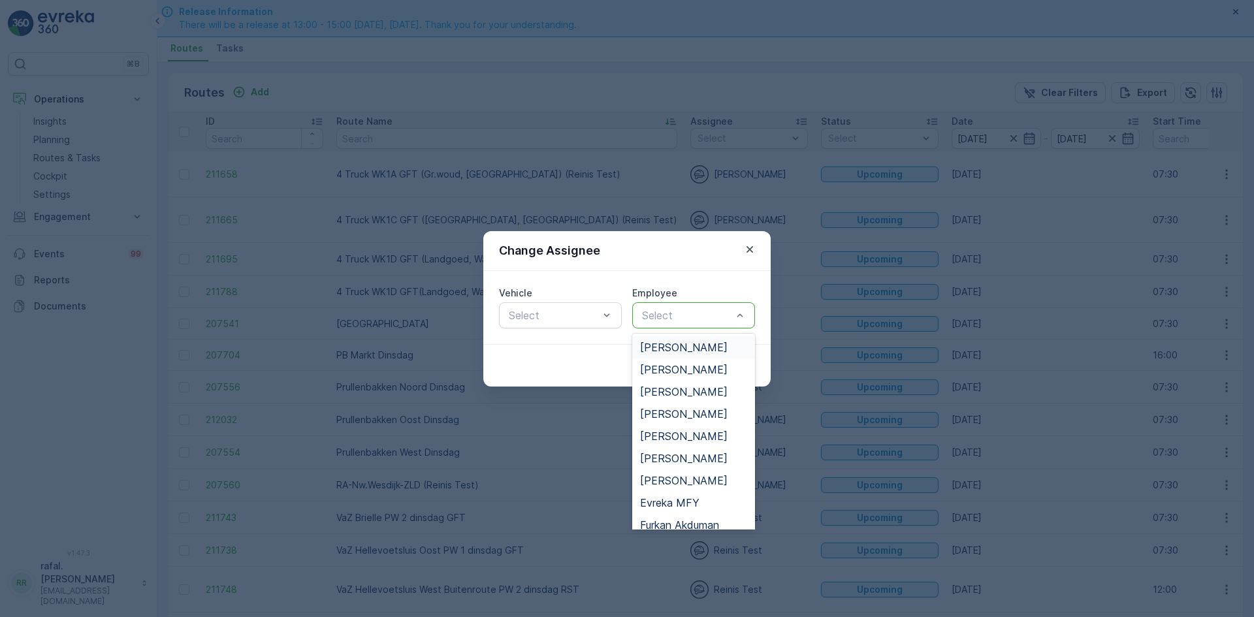
click at [678, 311] on div at bounding box center [687, 316] width 93 height 12
click at [696, 433] on span "[PERSON_NAME]" at bounding box center [684, 434] width 88 height 12
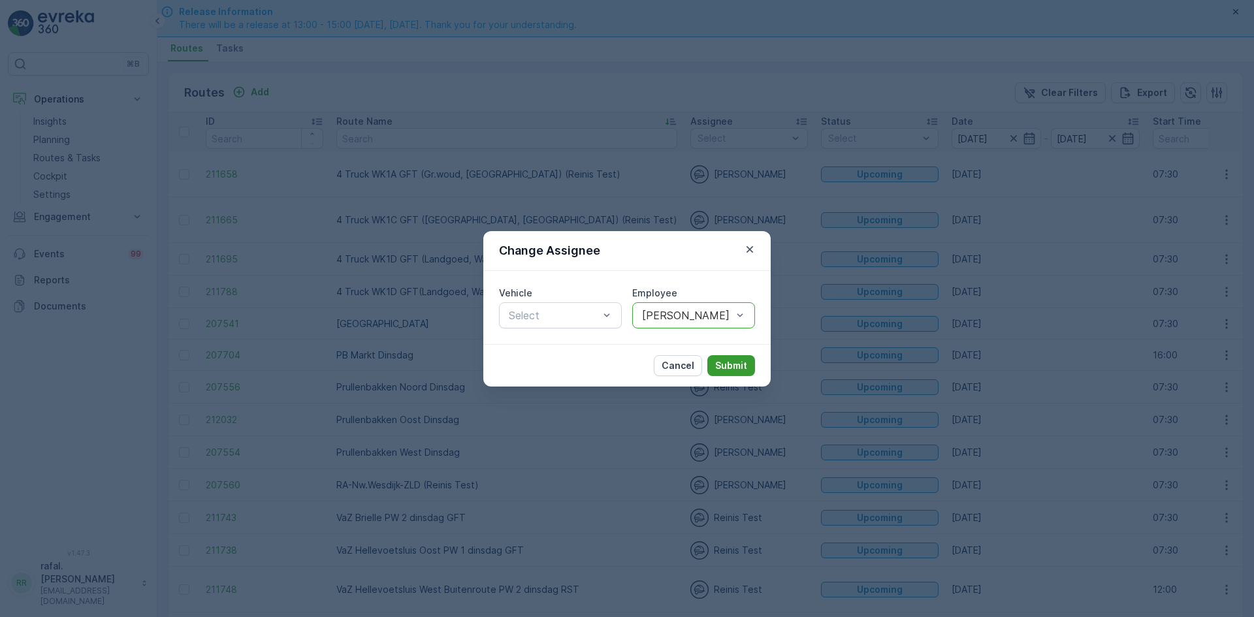
click at [729, 360] on p "Submit" at bounding box center [731, 365] width 32 height 13
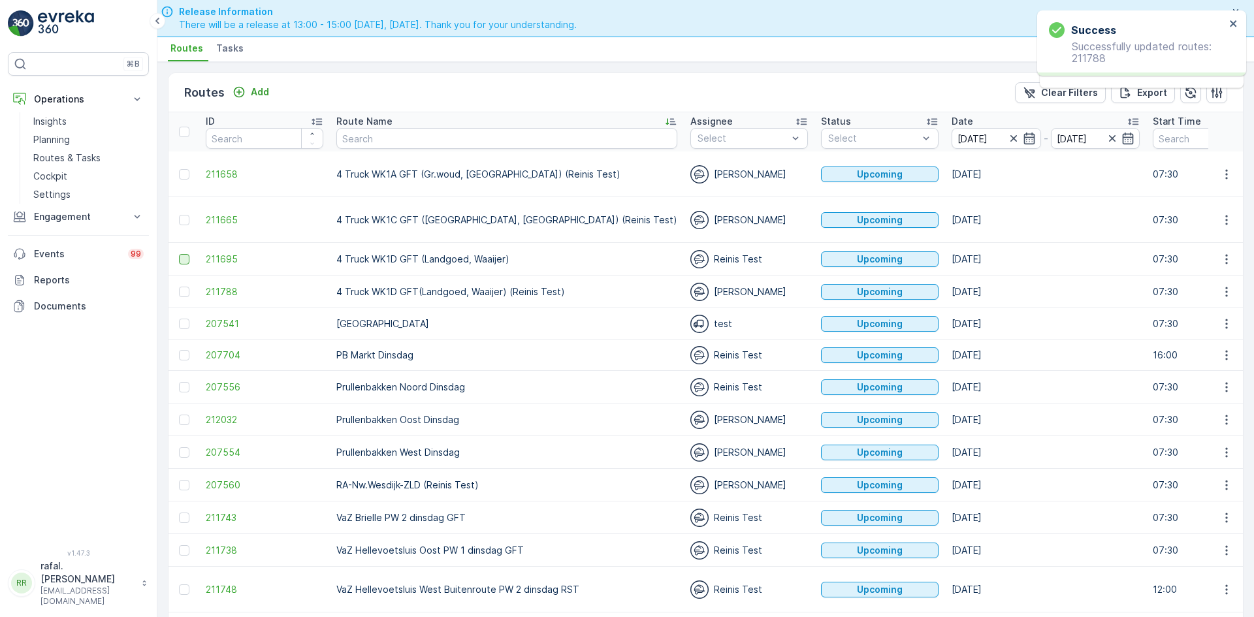
click at [184, 259] on div at bounding box center [184, 259] width 10 height 10
click at [179, 254] on input "checkbox" at bounding box center [179, 254] width 0 height 0
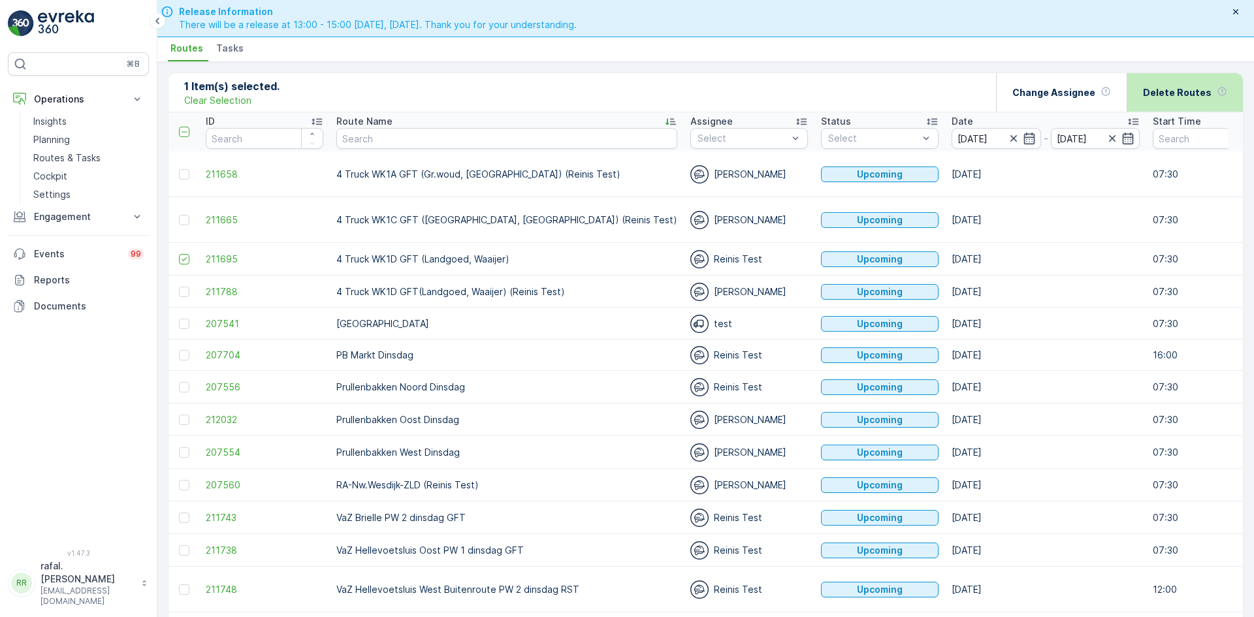
click at [1163, 92] on p "Delete Routes" at bounding box center [1177, 92] width 69 height 13
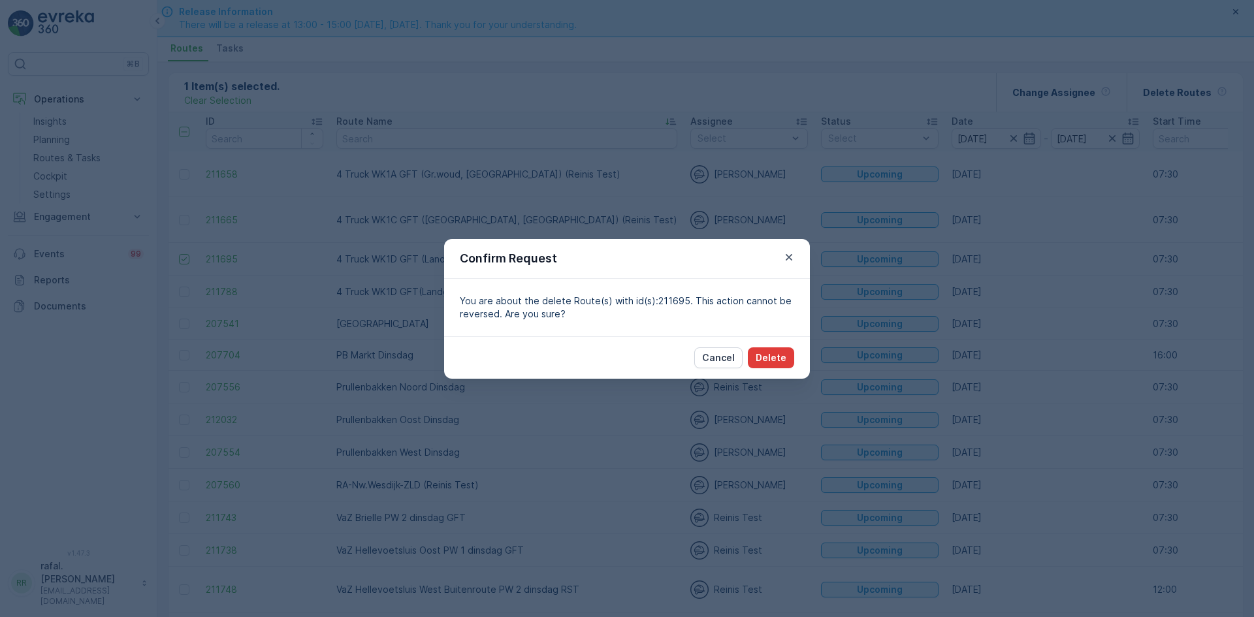
click at [782, 356] on p "Delete" at bounding box center [771, 357] width 31 height 13
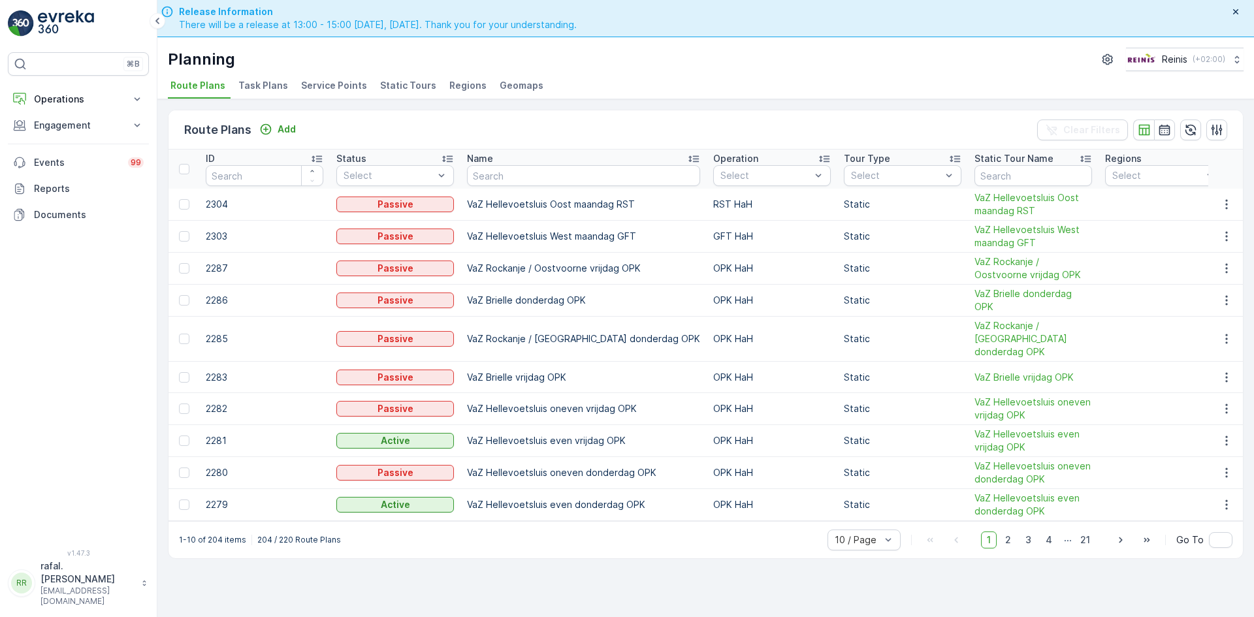
click at [384, 89] on span "Static Tours" at bounding box center [408, 85] width 56 height 13
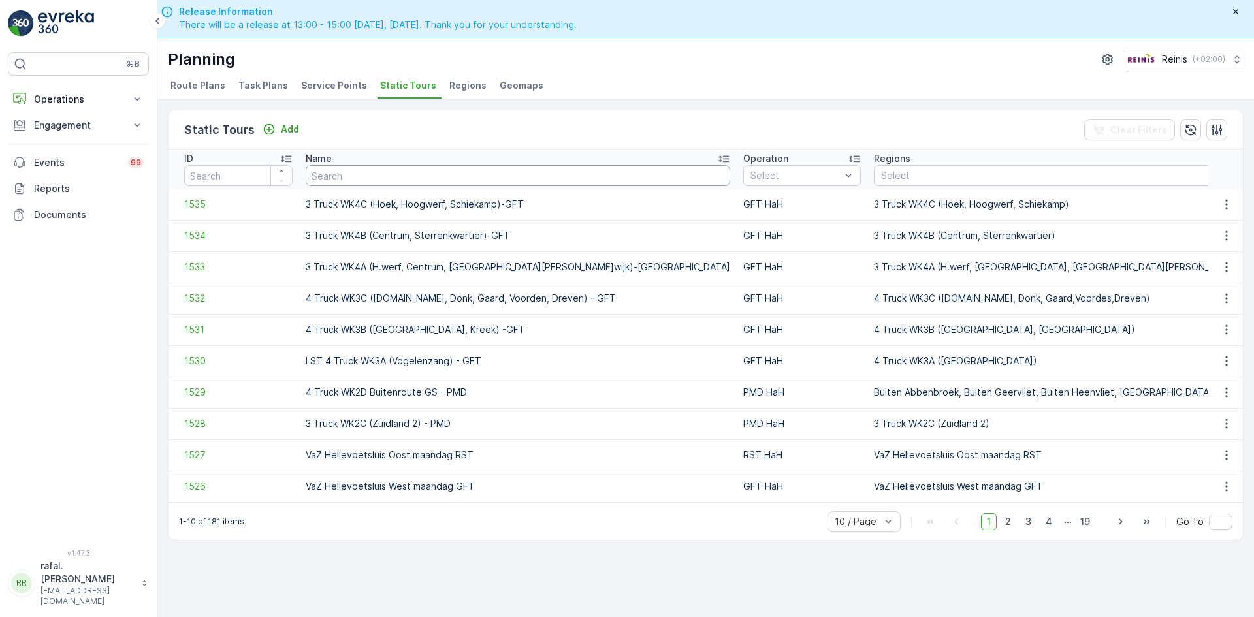
click at [530, 180] on input "text" at bounding box center [518, 175] width 424 height 21
type input "4 truck"
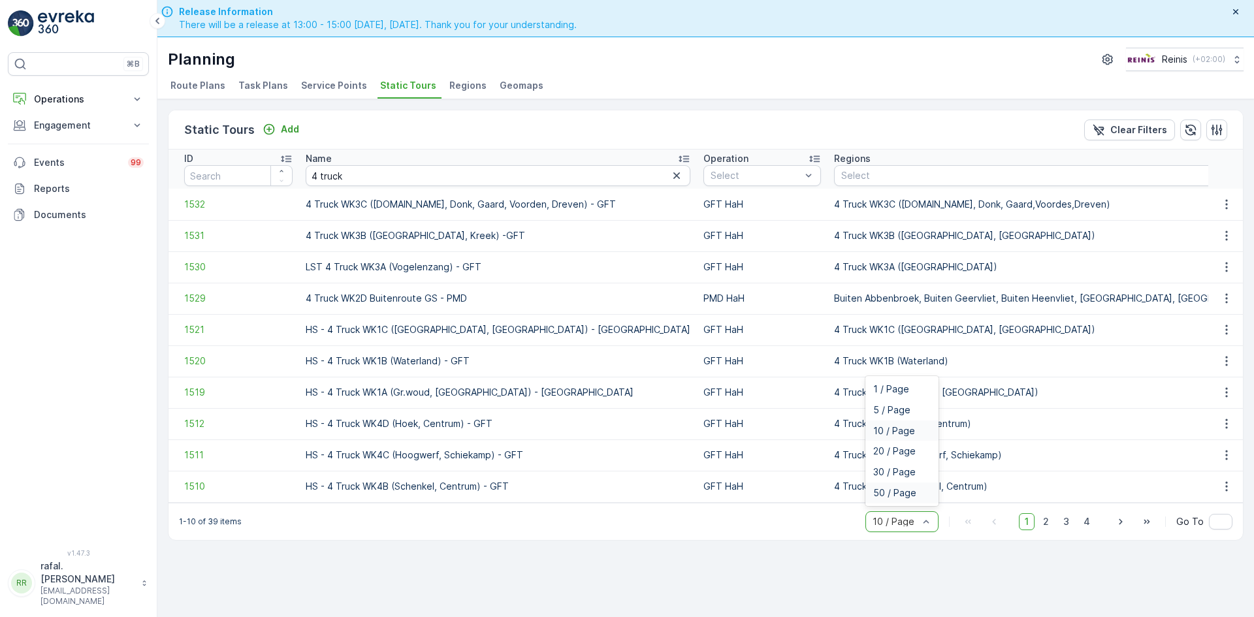
drag, startPoint x: 906, startPoint y: 493, endPoint x: 908, endPoint y: 500, distance: 6.8
click at [908, 500] on div "50 / Page" at bounding box center [901, 493] width 73 height 21
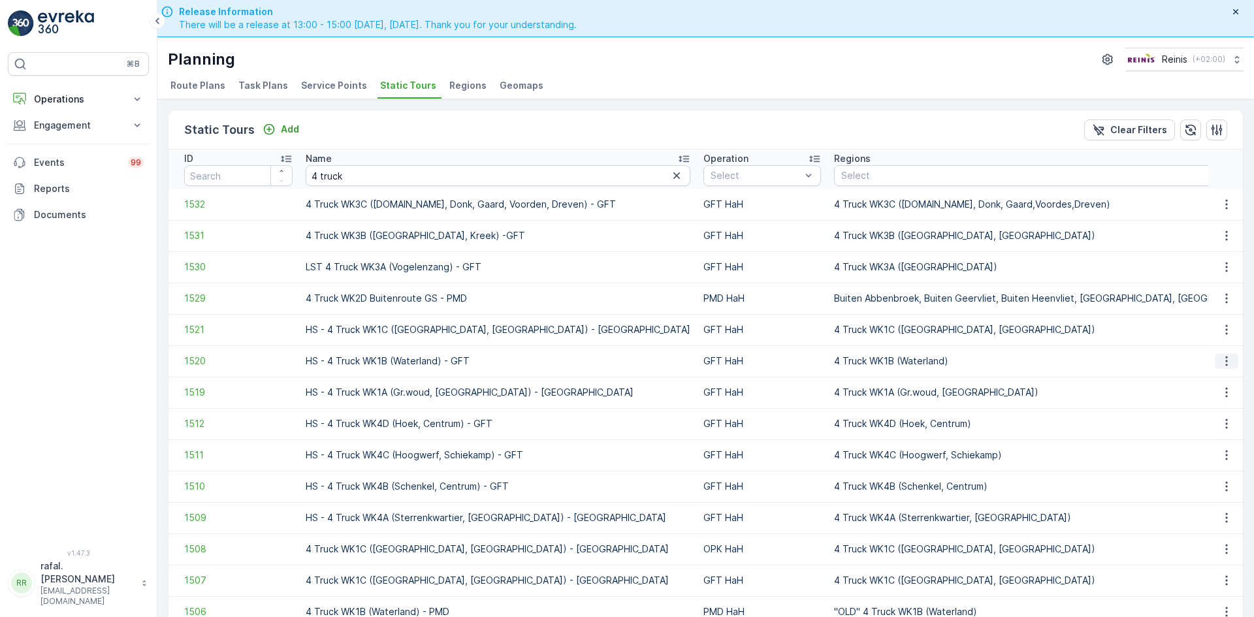
click at [1220, 360] on icon "button" at bounding box center [1226, 361] width 13 height 13
click at [1215, 379] on span "See More Details" at bounding box center [1204, 380] width 76 height 13
click at [1225, 360] on icon "button" at bounding box center [1226, 361] width 13 height 13
click at [1218, 411] on span "Add Ad Hoc Route" at bounding box center [1207, 417] width 82 height 13
drag, startPoint x: 328, startPoint y: 361, endPoint x: 474, endPoint y: 362, distance: 145.6
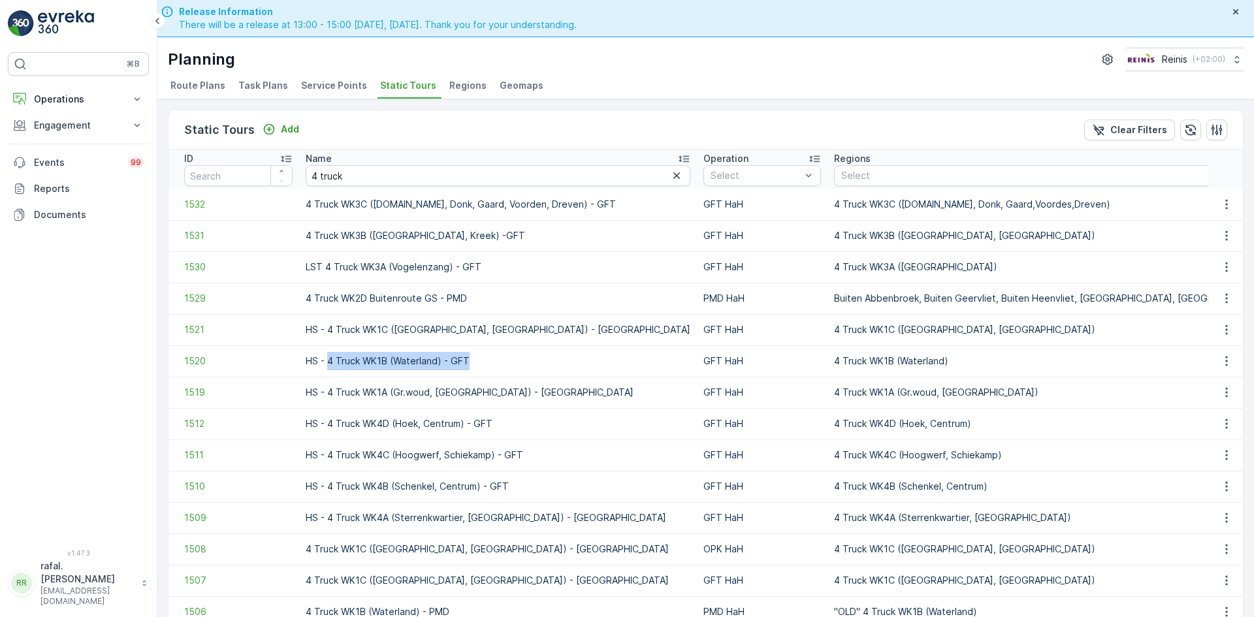
click at [474, 362] on td "HS - 4 Truck WK1B (Waterland) - GFT" at bounding box center [498, 360] width 398 height 31
copy td "4 Truck WK1B (Waterland) - GFT"
click at [1228, 355] on icon "button" at bounding box center [1226, 361] width 13 height 13
click at [1213, 419] on span "Add Ad Hoc Route" at bounding box center [1207, 417] width 82 height 13
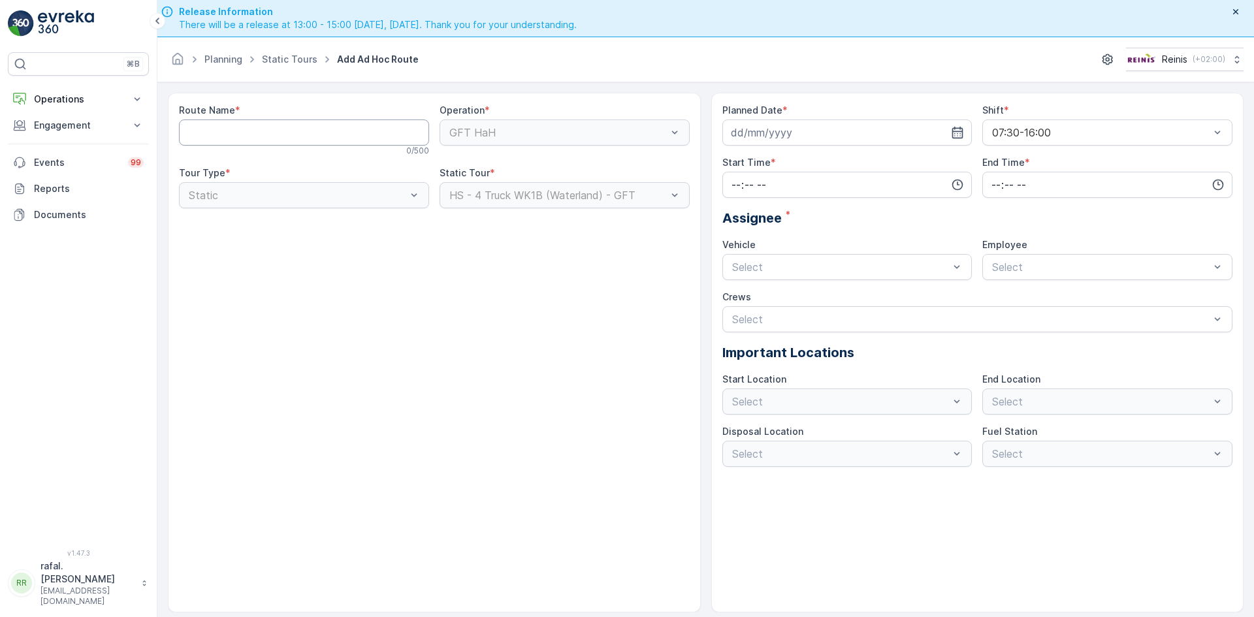
click at [254, 137] on Name "Route Name" at bounding box center [304, 133] width 250 height 26
paste Name "4 Truck WK1B (Waterland) - GFT"
type Name "4 Truck WK1B (Waterland) - GFT"
click at [959, 131] on icon "button" at bounding box center [957, 132] width 13 height 13
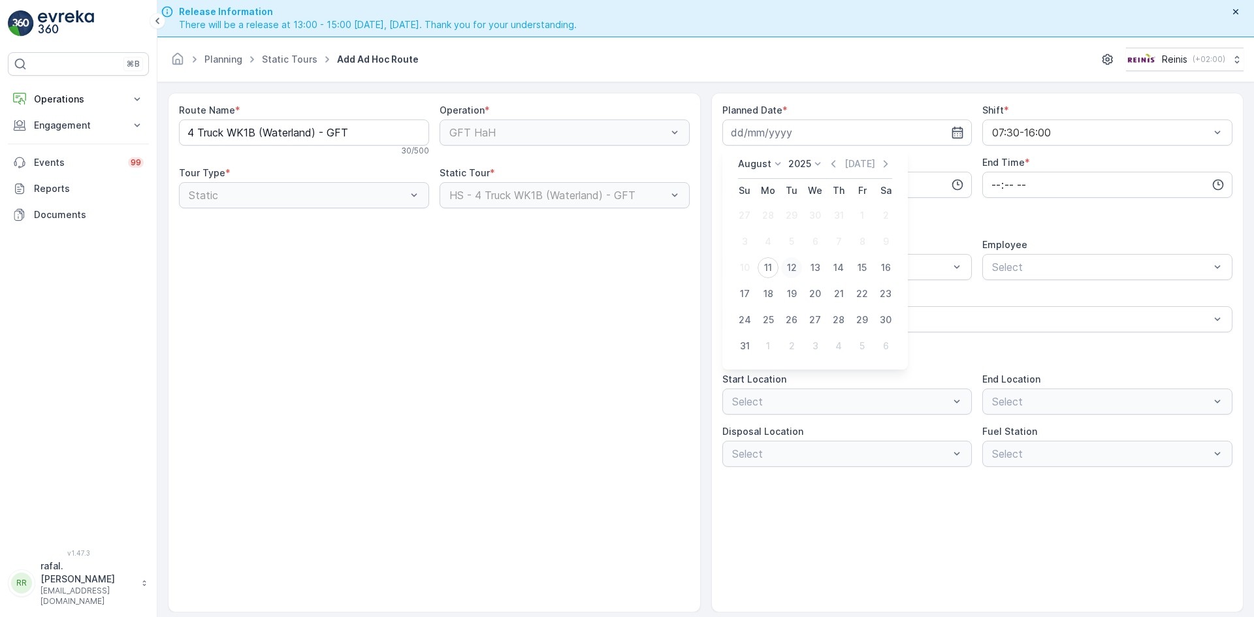
click at [793, 268] on div "12" at bounding box center [791, 267] width 21 height 21
type input "[DATE]"
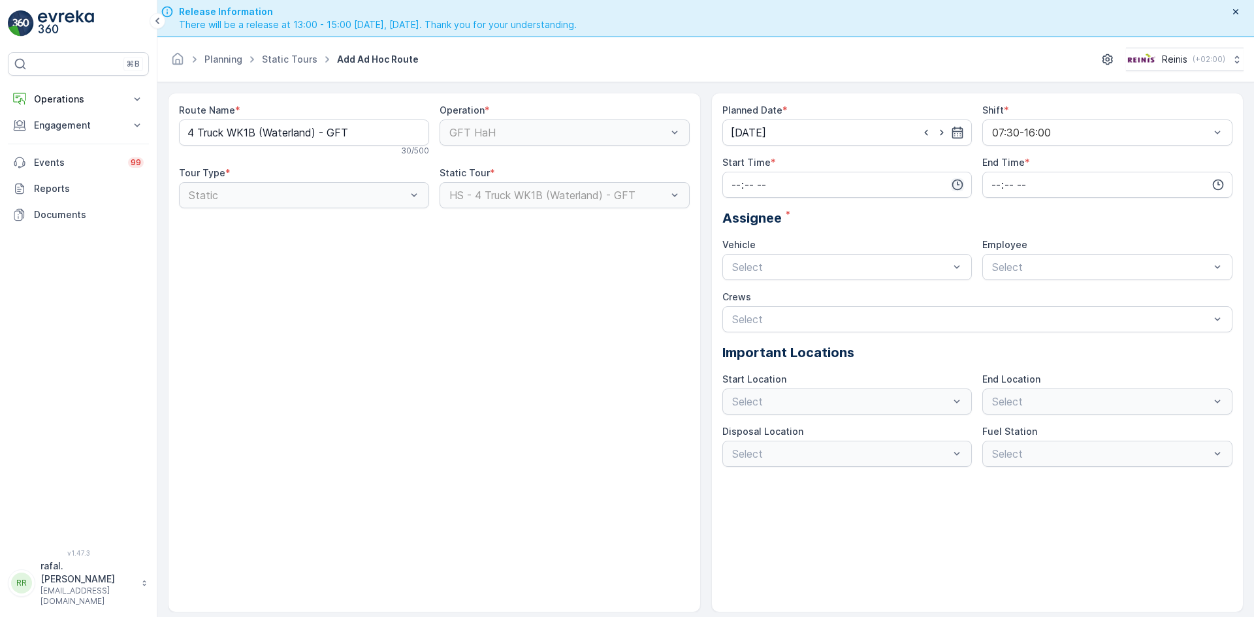
click at [953, 180] on icon "button" at bounding box center [957, 184] width 13 height 13
click at [735, 270] on span "07" at bounding box center [736, 272] width 12 height 13
click at [763, 302] on span "30" at bounding box center [762, 301] width 11 height 13
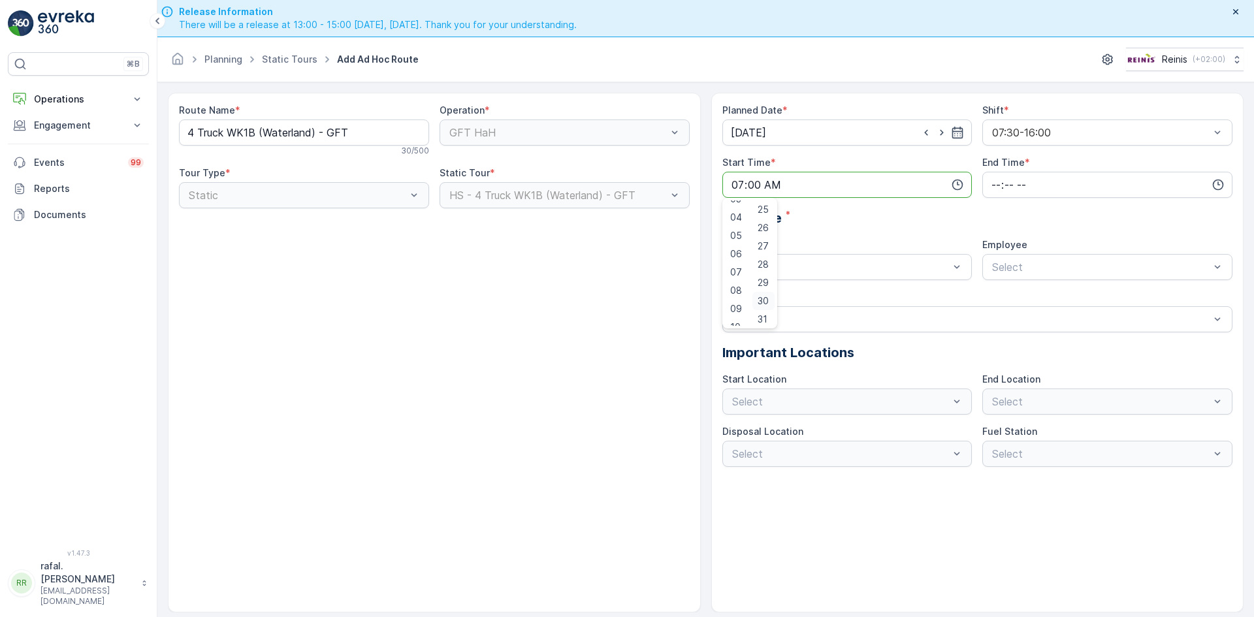
type input "07:30"
click at [1006, 182] on input "time" at bounding box center [1107, 185] width 250 height 26
click at [998, 239] on span "16" at bounding box center [995, 240] width 10 height 13
type input "16:00"
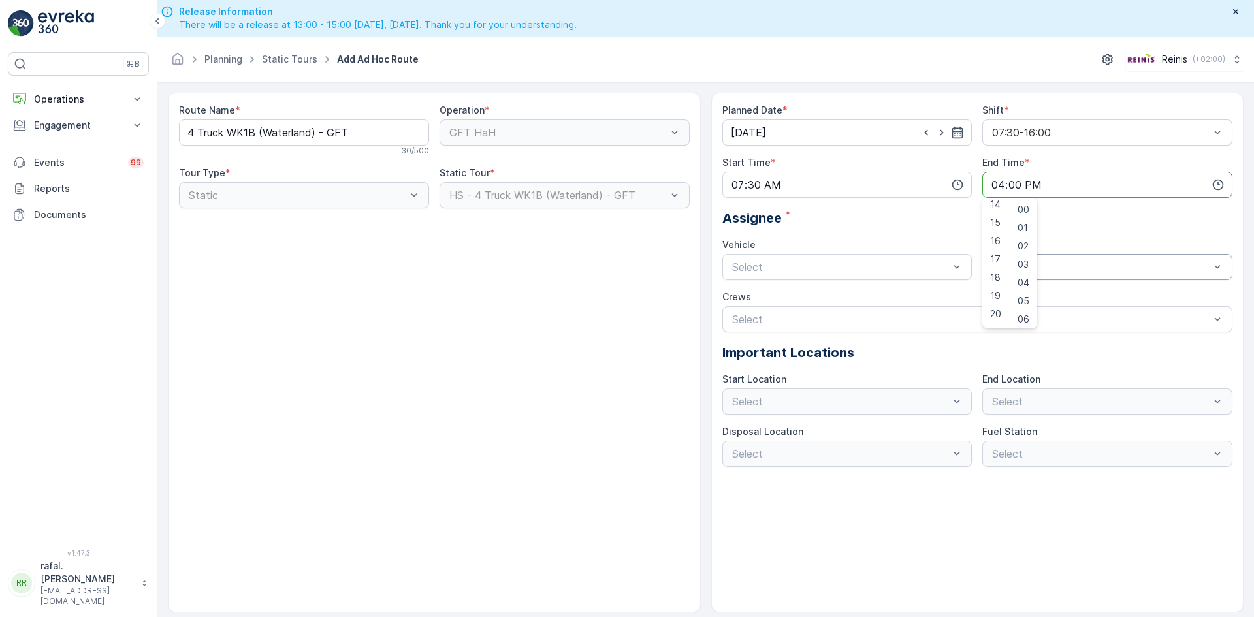
click at [1149, 267] on div at bounding box center [1101, 267] width 220 height 12
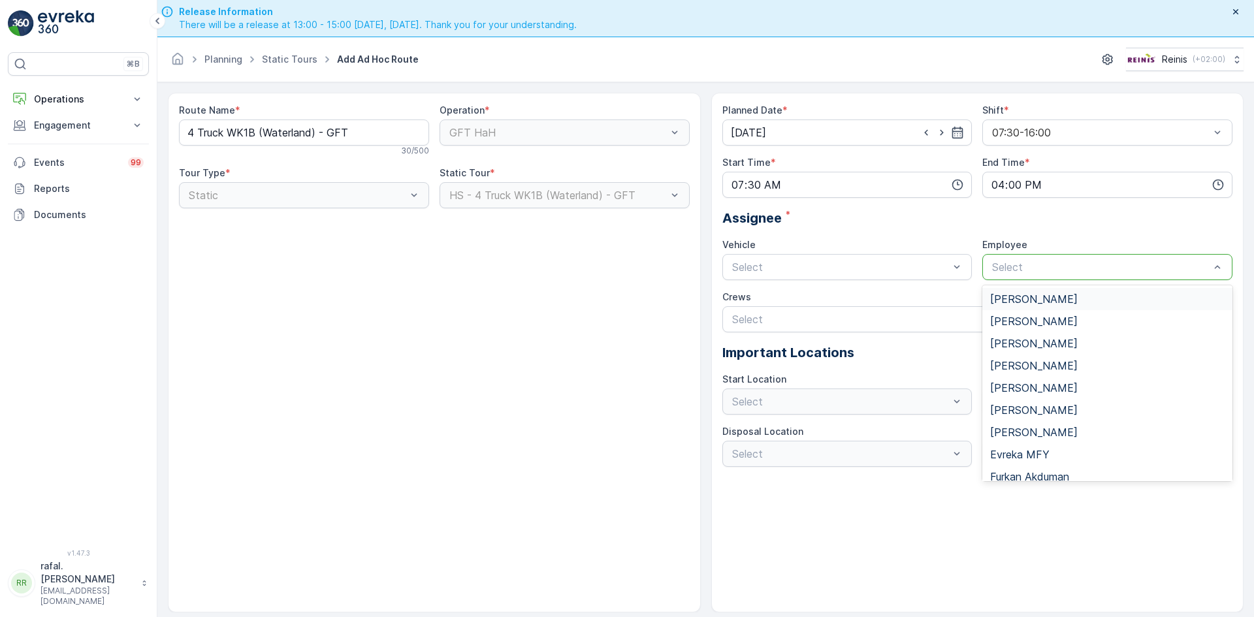
click at [1078, 298] on div "[PERSON_NAME]" at bounding box center [1107, 299] width 234 height 12
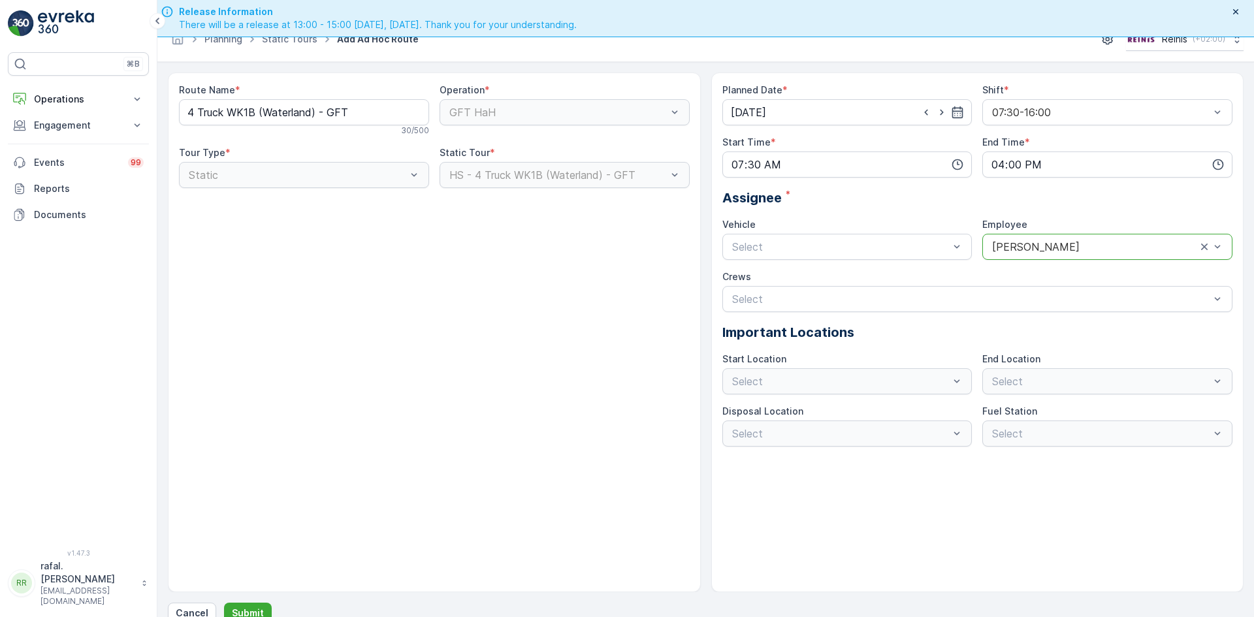
scroll to position [37, 0]
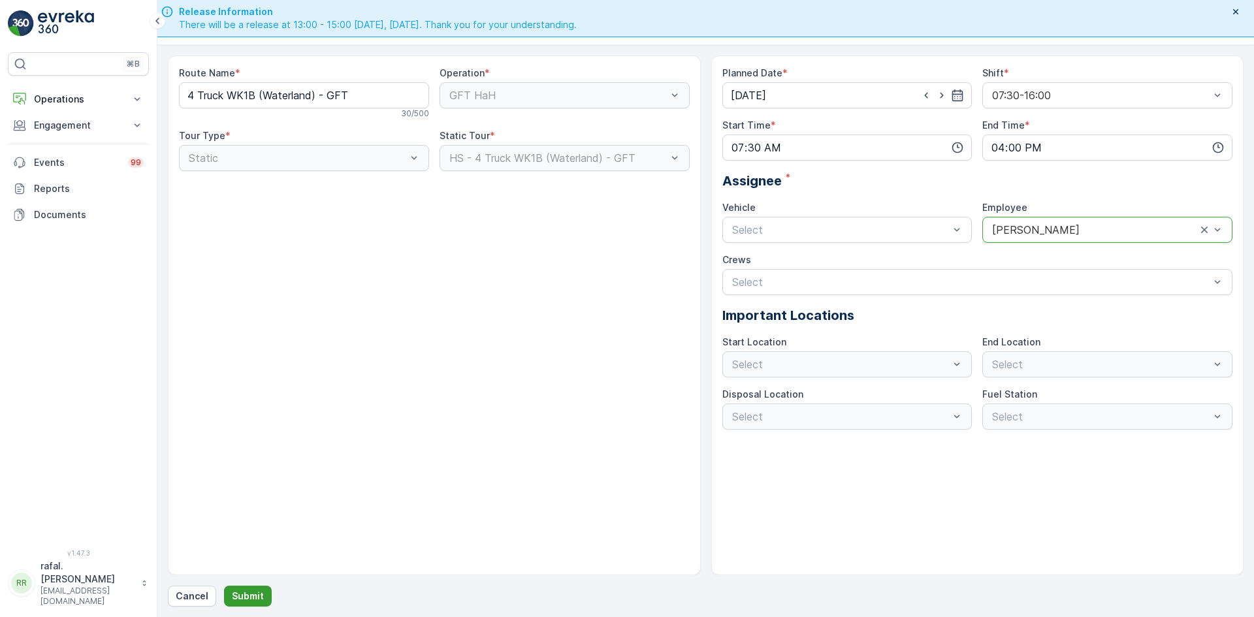
click at [232, 595] on p "Submit" at bounding box center [248, 596] width 32 height 13
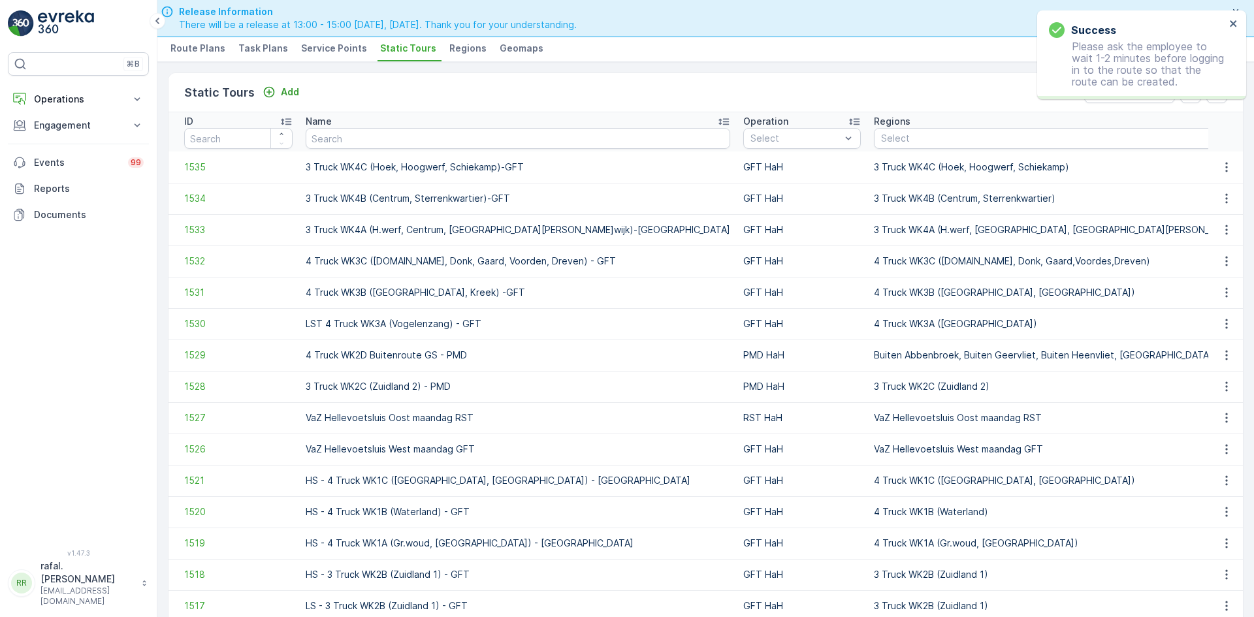
click at [305, 42] on span "Service Points" at bounding box center [334, 48] width 66 height 13
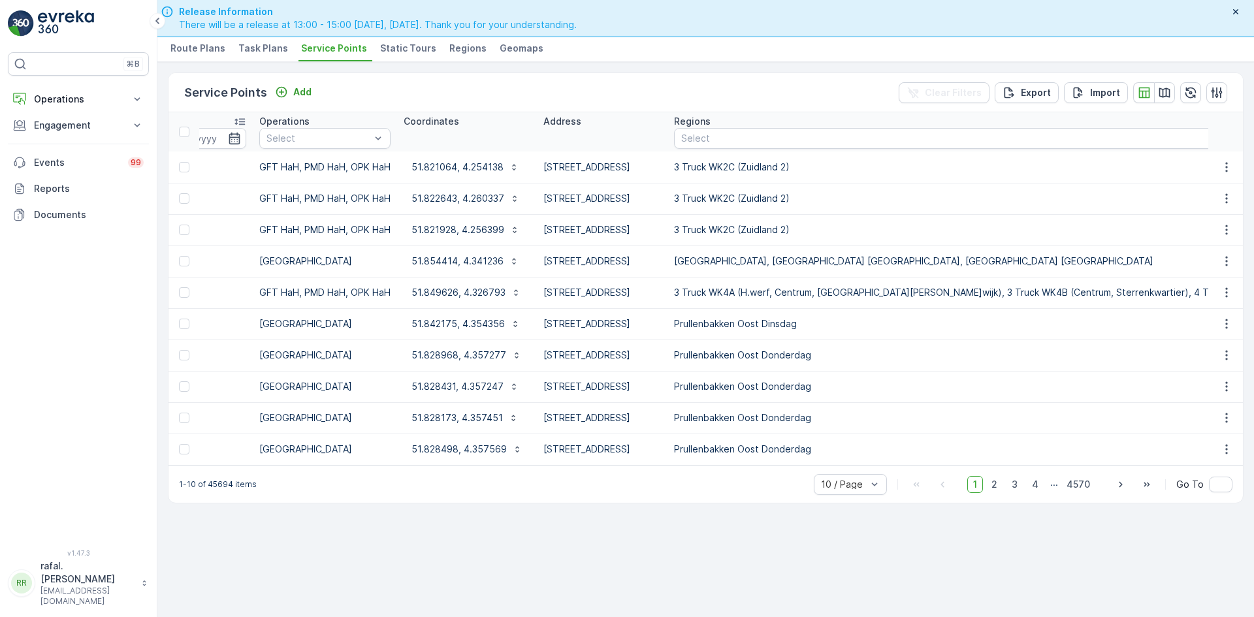
scroll to position [0, 677]
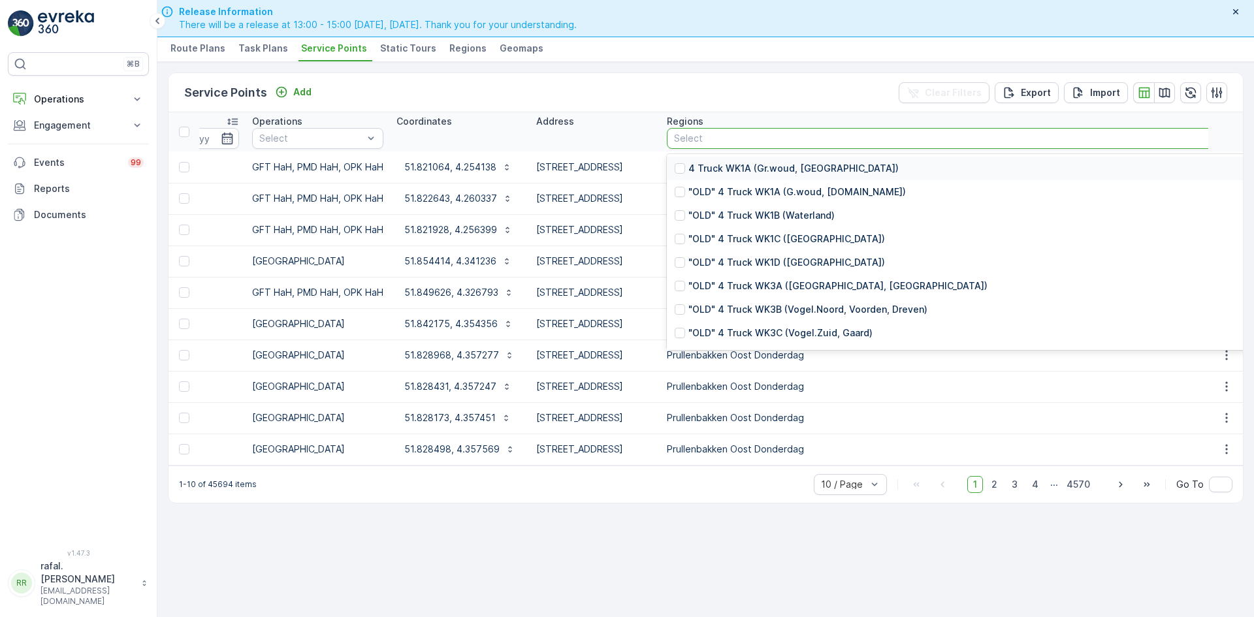
click at [1103, 136] on div at bounding box center [1051, 138] width 757 height 10
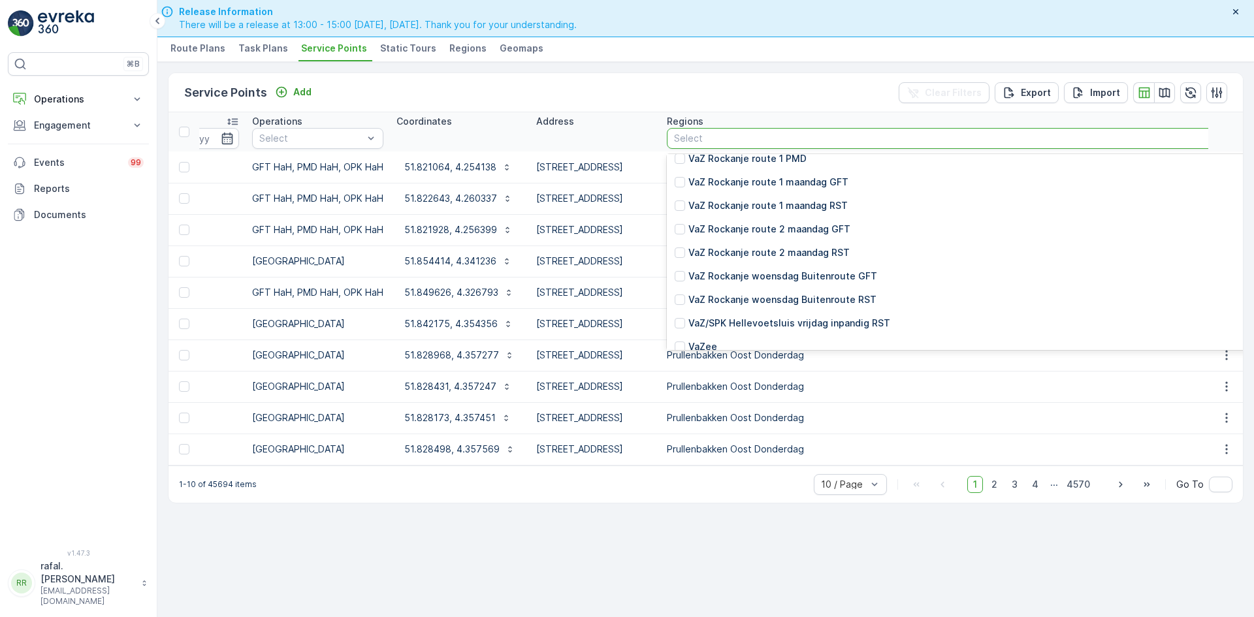
scroll to position [4158, 0]
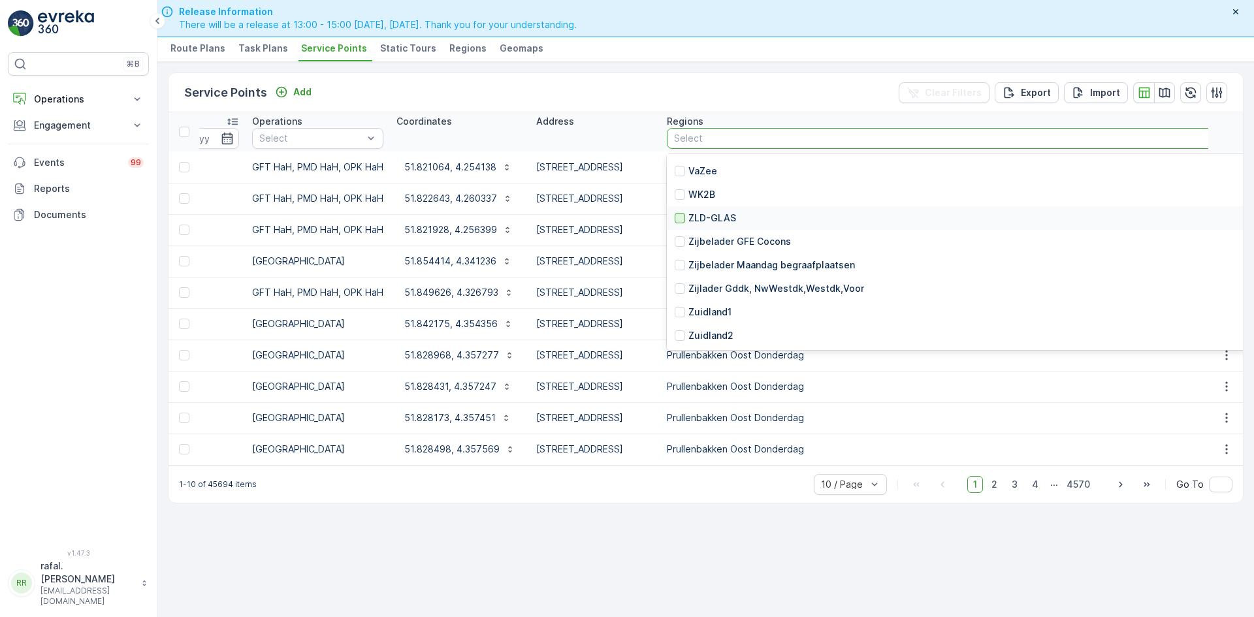
click at [685, 214] on div at bounding box center [680, 218] width 10 height 10
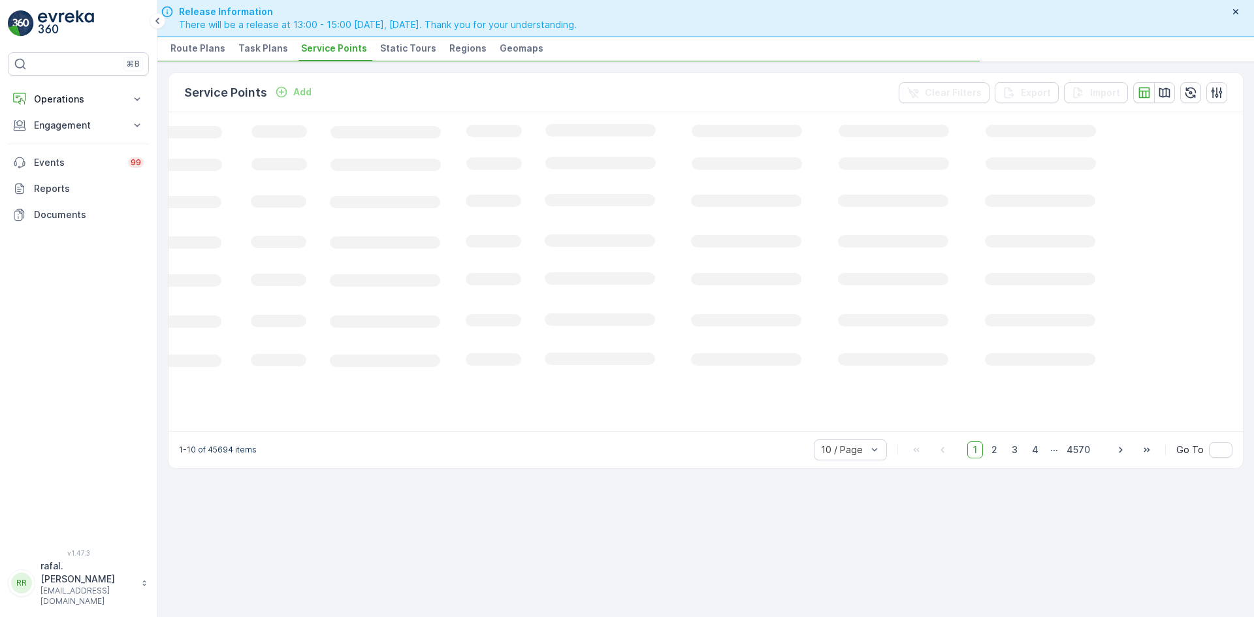
scroll to position [0, 180]
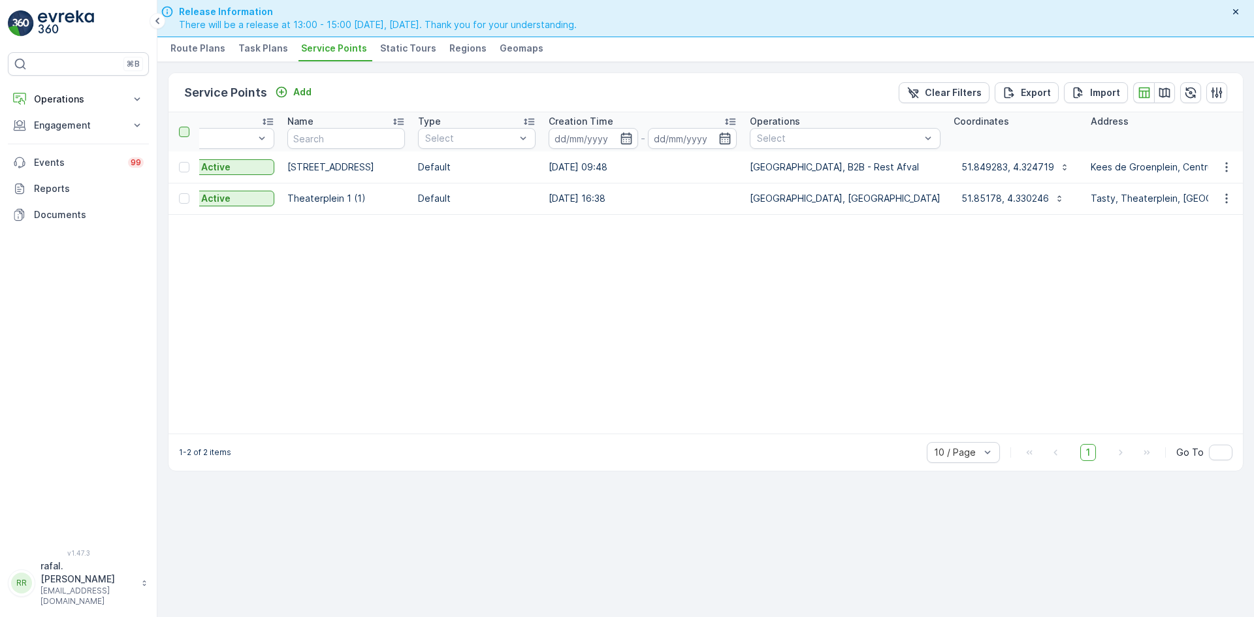
click at [184, 130] on div at bounding box center [184, 132] width 10 height 10
click at [186, 127] on input "checkbox" at bounding box center [186, 127] width 0 height 0
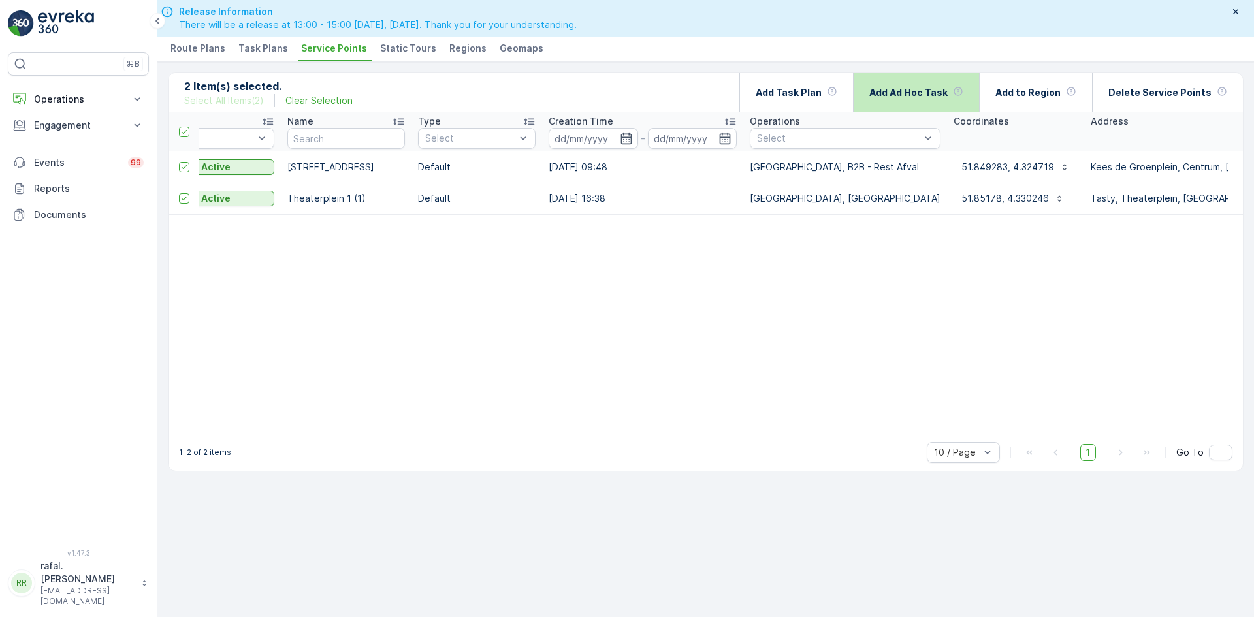
click at [935, 84] on div "Add Ad Hoc Task" at bounding box center [916, 92] width 94 height 39
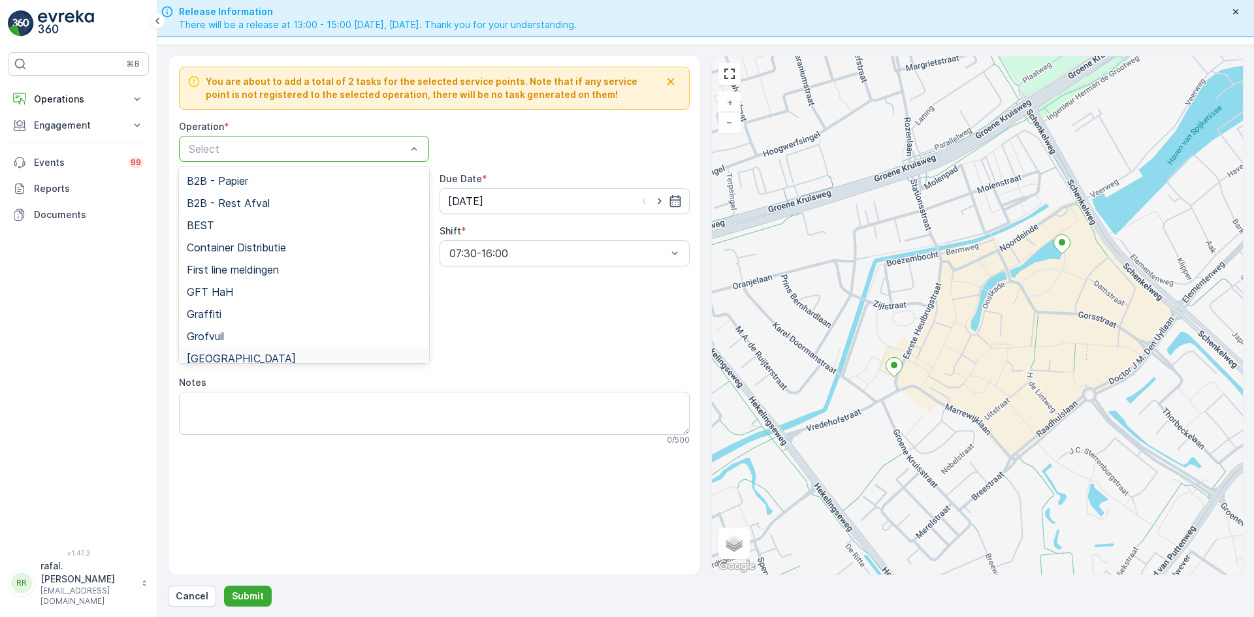
click at [240, 357] on span "[GEOGRAPHIC_DATA]" at bounding box center [241, 359] width 109 height 12
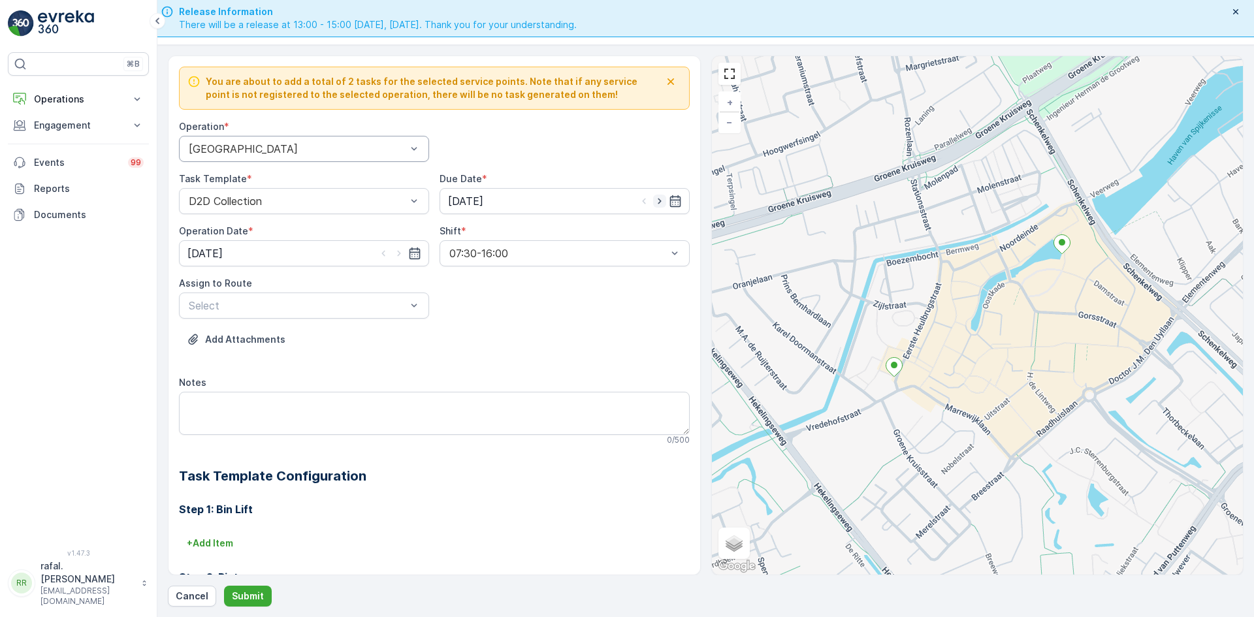
click at [655, 197] on icon "button" at bounding box center [659, 201] width 13 height 13
type input "[DATE]"
click at [396, 247] on icon "button" at bounding box center [398, 253] width 13 height 13
type input "[DATE]"
click at [385, 301] on div at bounding box center [297, 306] width 220 height 12
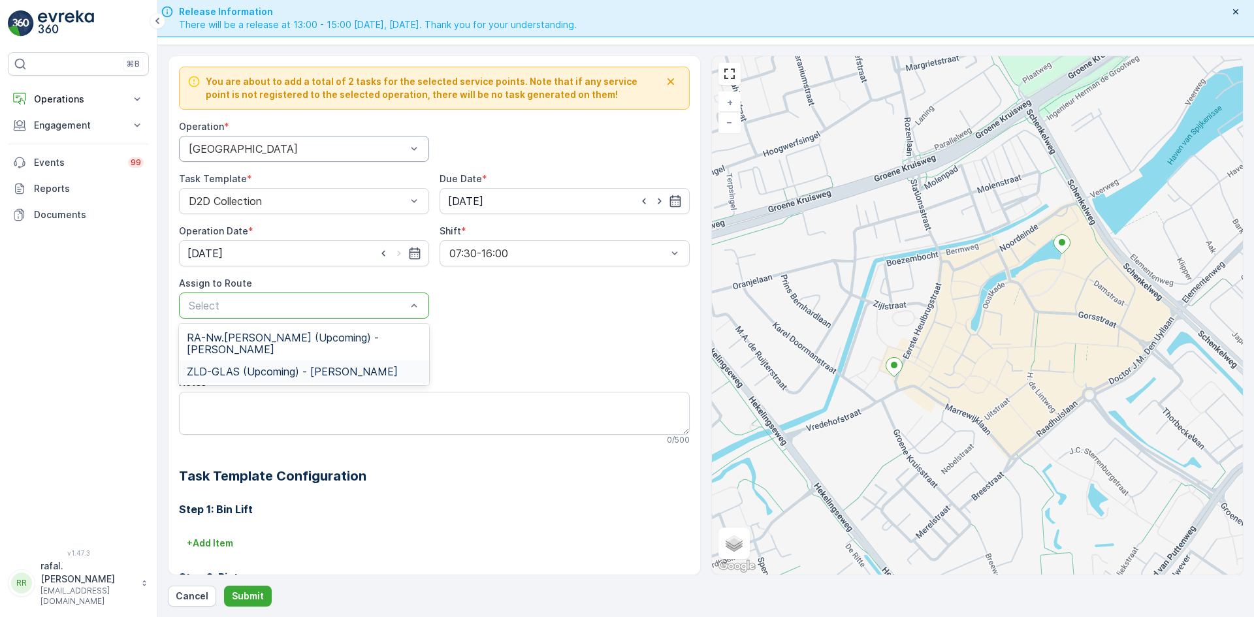
click at [292, 372] on span "ZLD-GLAS (Upcoming) - Thomas Besseling" at bounding box center [292, 372] width 211 height 12
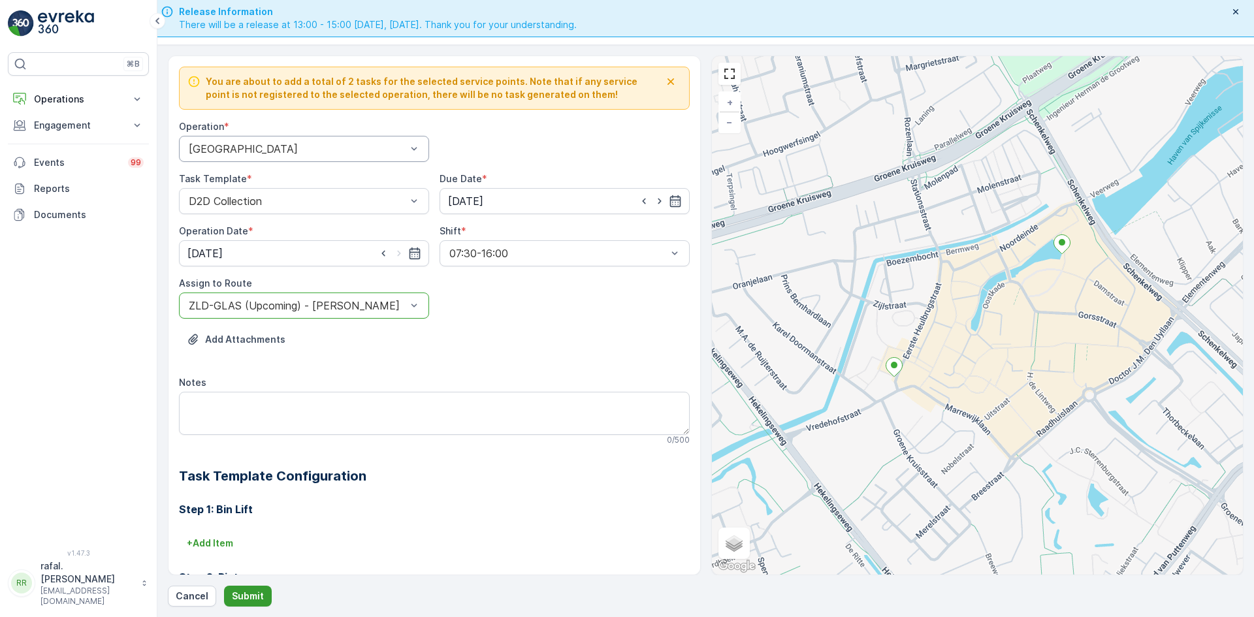
click at [251, 595] on p "Submit" at bounding box center [248, 596] width 32 height 13
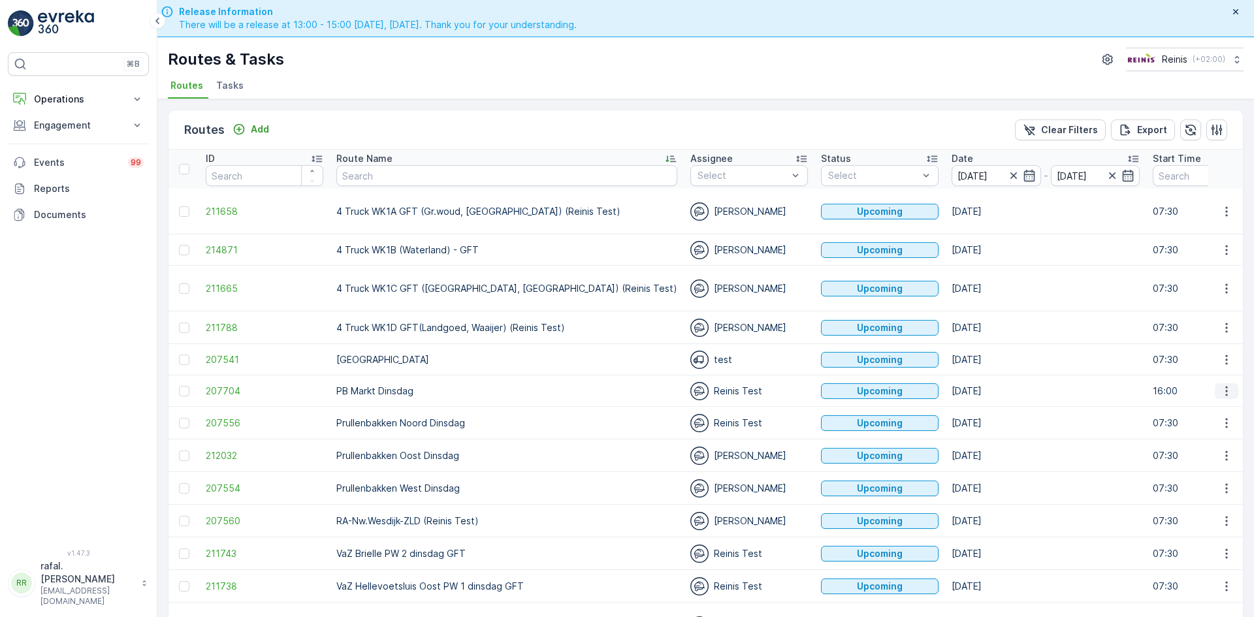
click at [1225, 395] on icon "button" at bounding box center [1226, 391] width 2 height 10
click at [1207, 485] on span "Change Assignee" at bounding box center [1196, 483] width 76 height 13
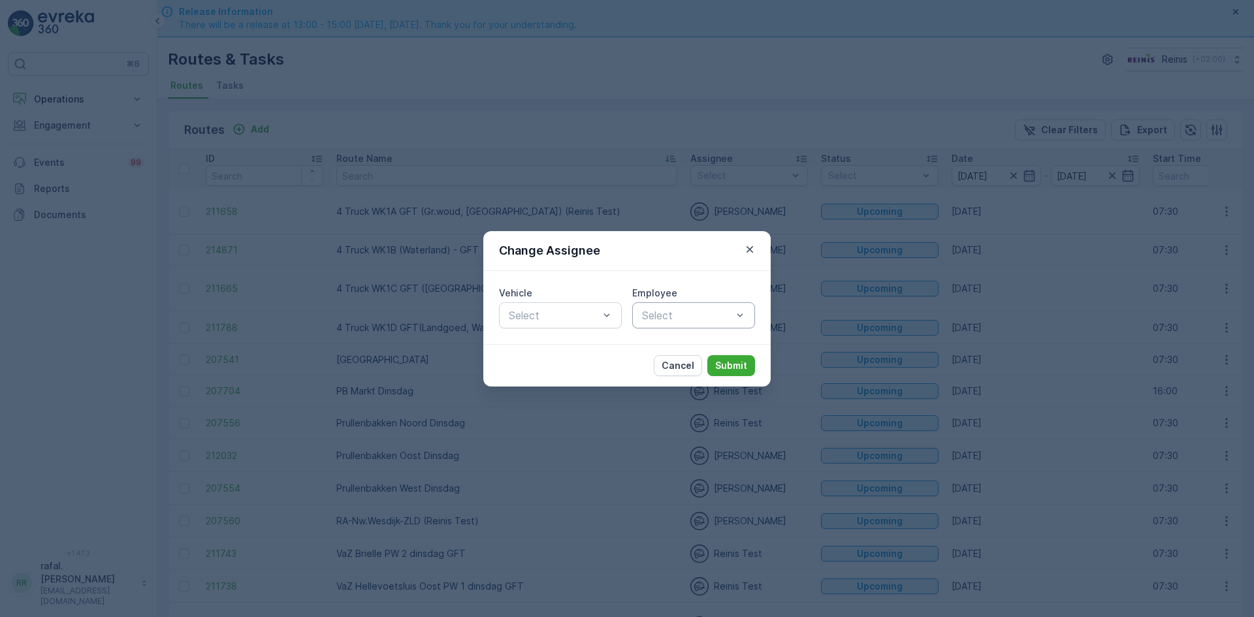
click at [705, 315] on div at bounding box center [687, 316] width 93 height 12
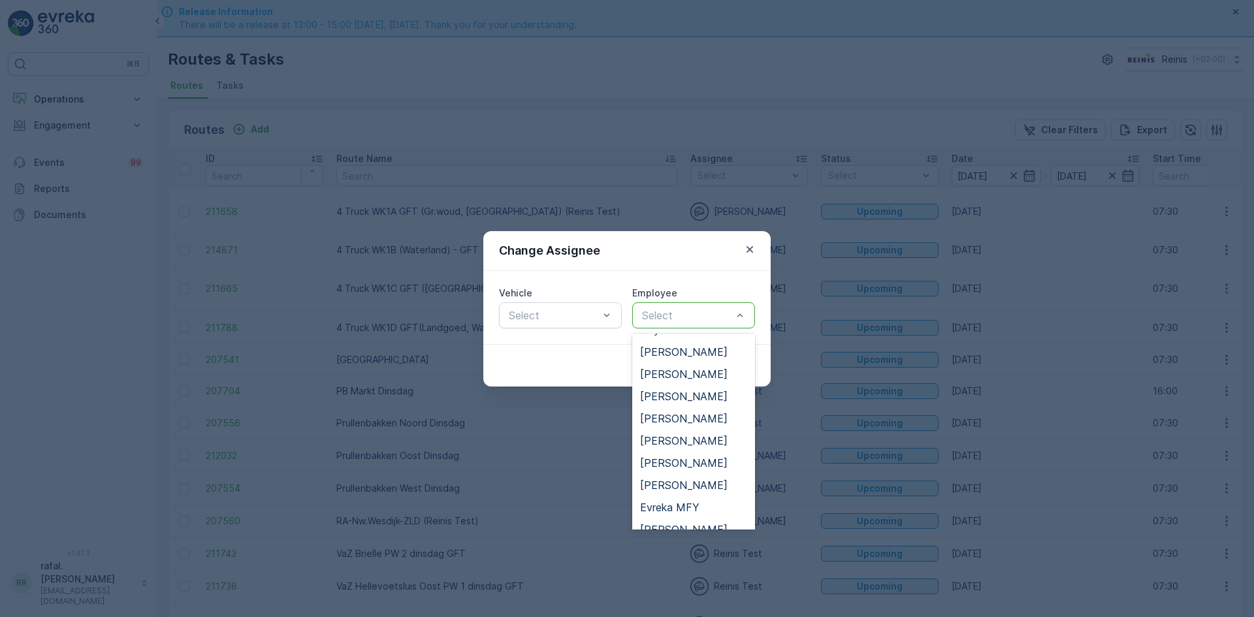
scroll to position [196, 0]
click at [692, 439] on span "[PERSON_NAME]" at bounding box center [684, 440] width 88 height 12
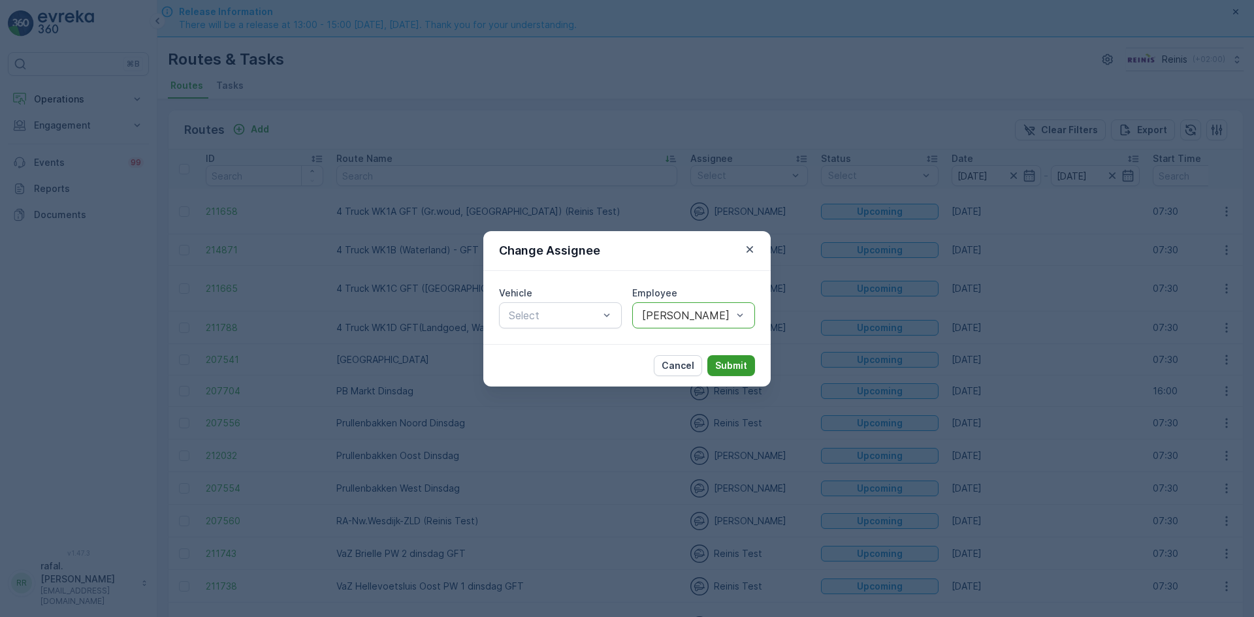
click at [727, 362] on p "Submit" at bounding box center [731, 365] width 32 height 13
